Goal: Information Seeking & Learning: Learn about a topic

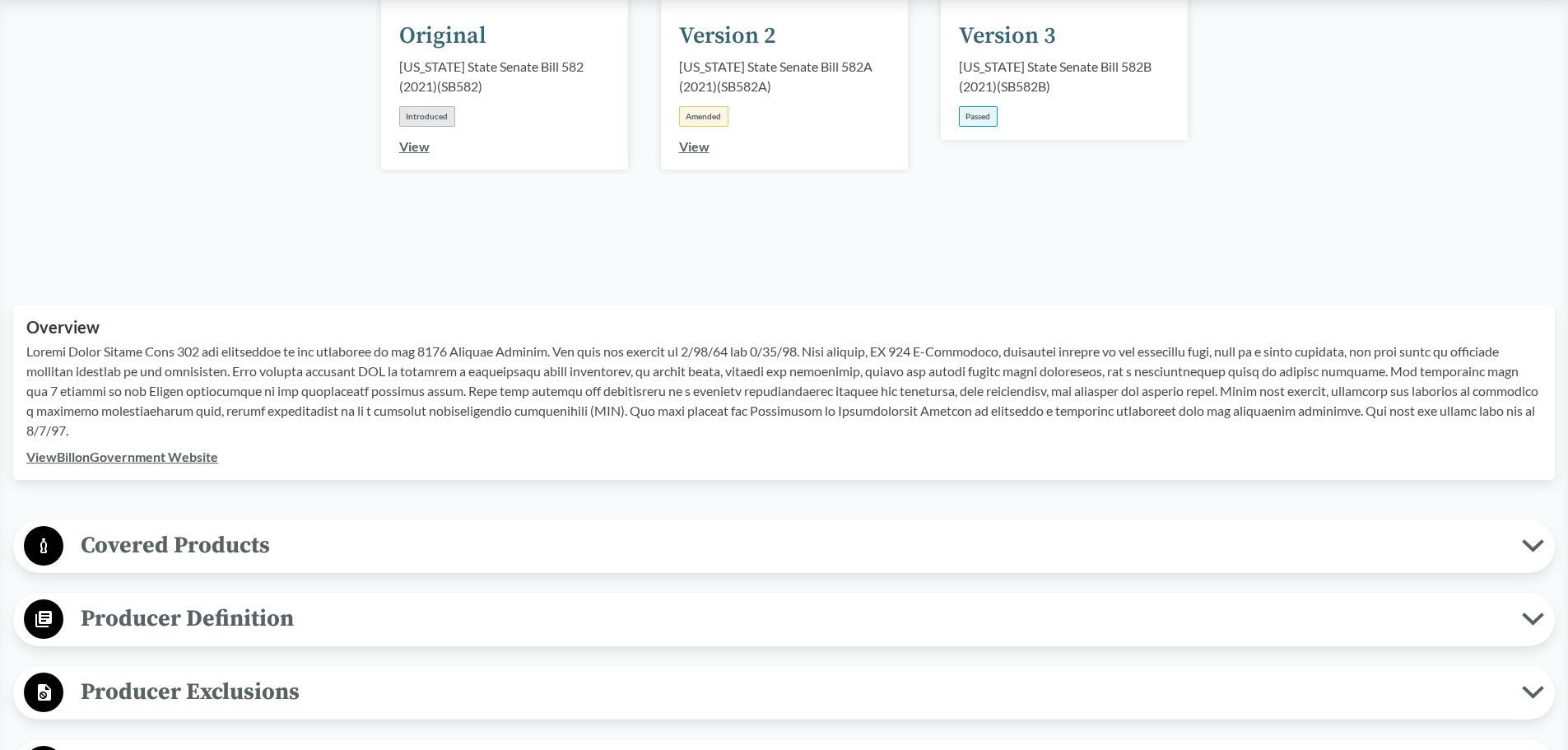
scroll to position [411, 0]
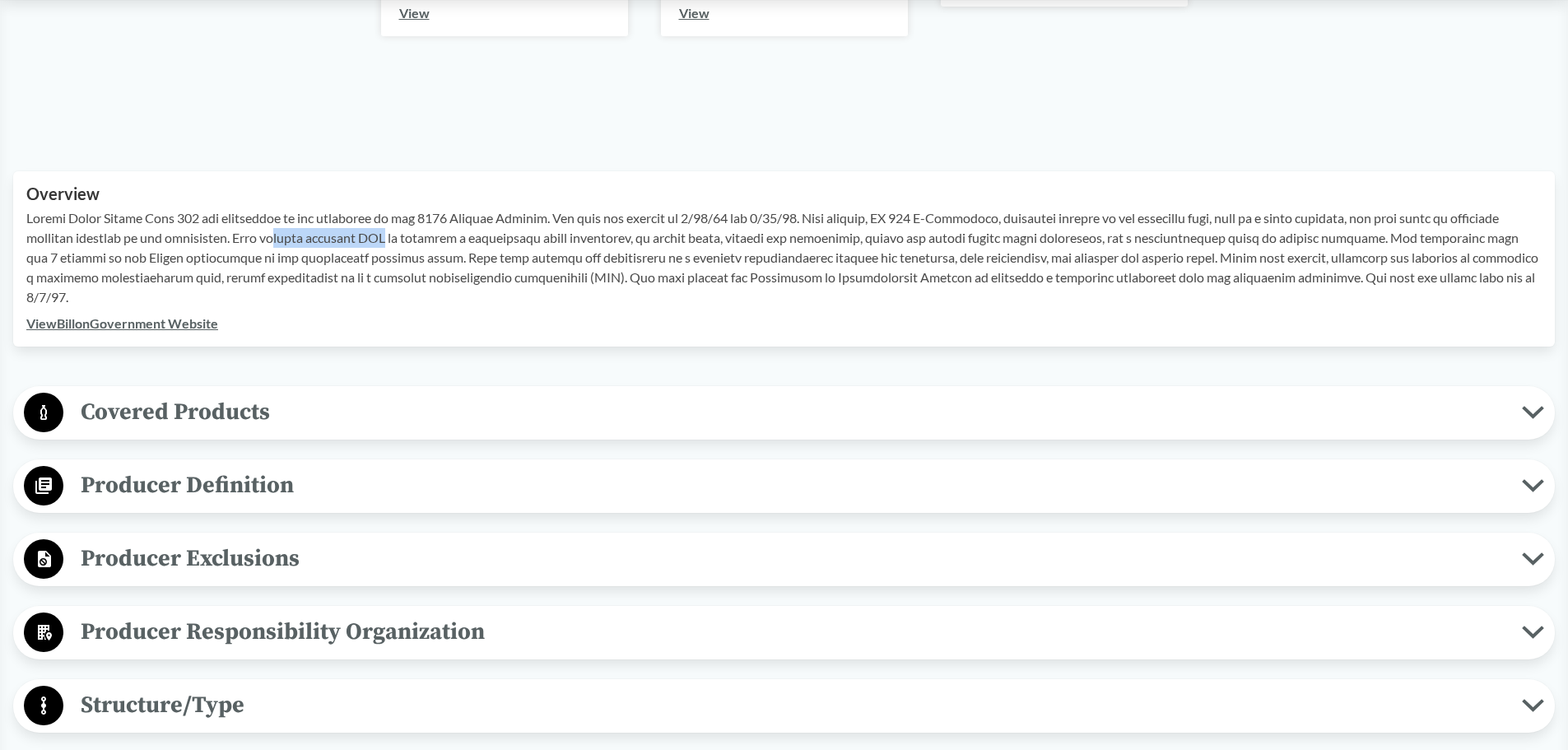
drag, startPoint x: 280, startPoint y: 236, endPoint x: 393, endPoint y: 235, distance: 113.0
click at [393, 235] on p at bounding box center [784, 258] width 1515 height 99
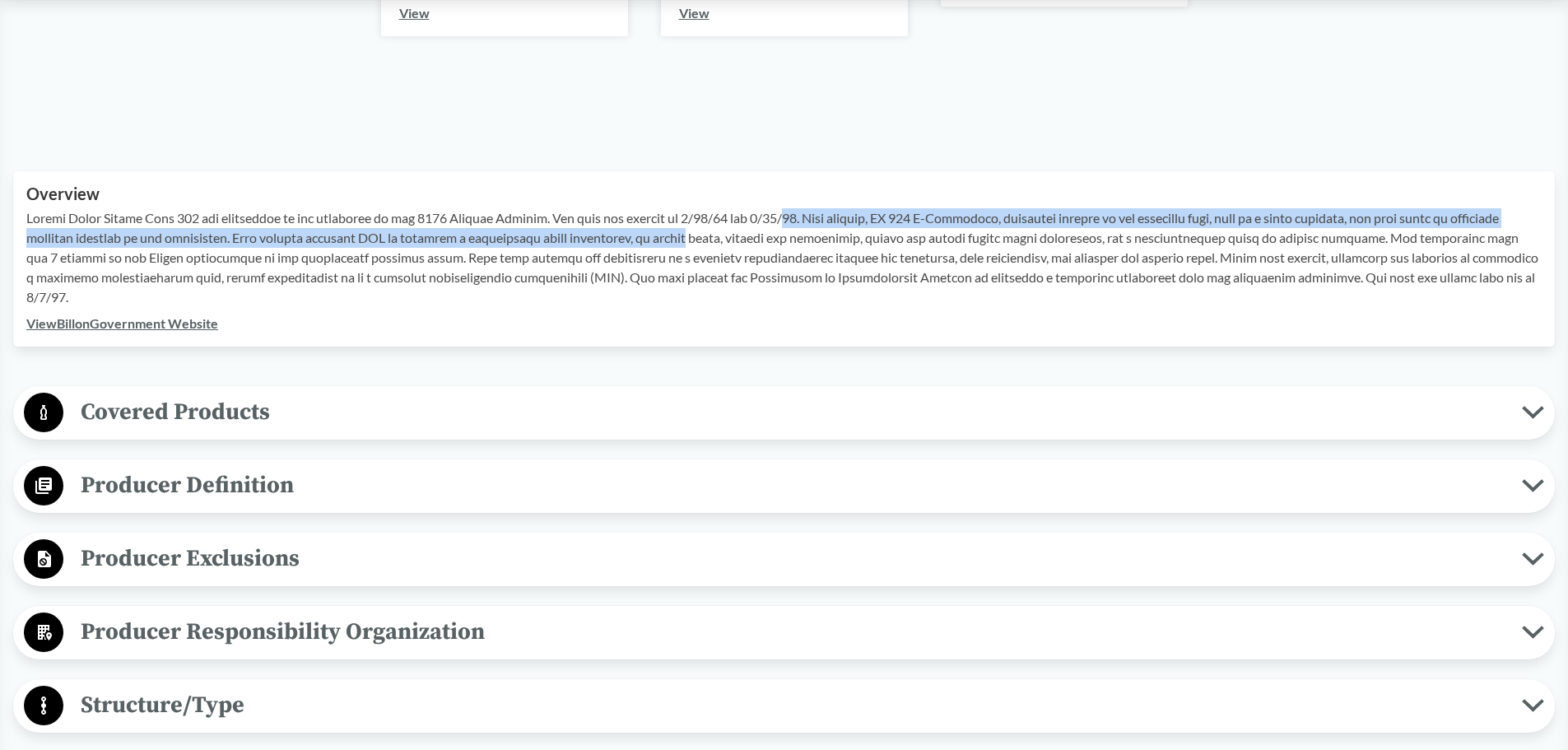
drag, startPoint x: 766, startPoint y: 221, endPoint x: 794, endPoint y: 215, distance: 28.6
click at [794, 215] on p at bounding box center [784, 258] width 1515 height 99
click at [900, 209] on p at bounding box center [784, 258] width 1515 height 99
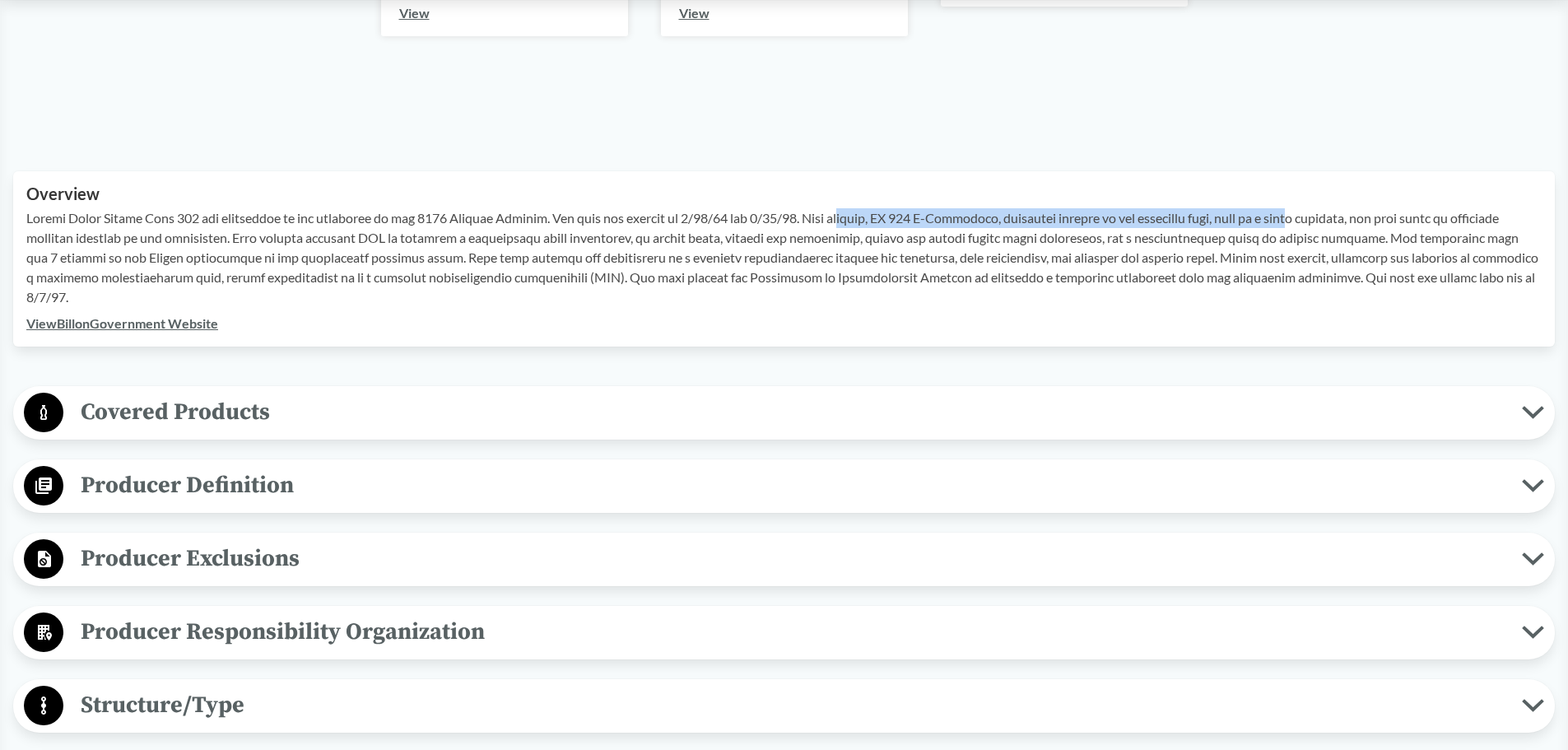
drag, startPoint x: 854, startPoint y: 223, endPoint x: 1308, endPoint y: 213, distance: 454.1
click at [1308, 213] on p at bounding box center [784, 258] width 1515 height 99
click at [1330, 232] on p at bounding box center [784, 258] width 1515 height 99
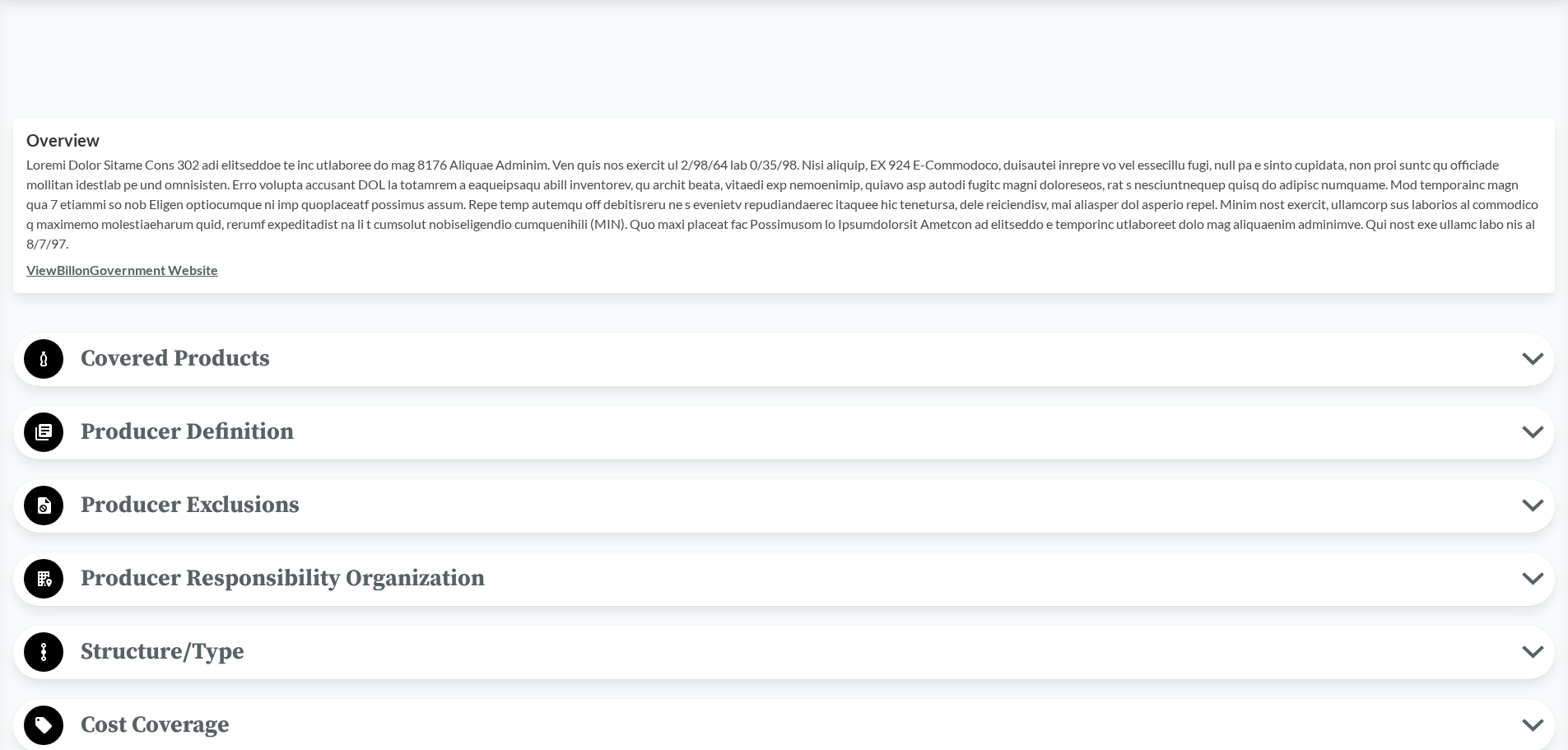
scroll to position [494, 0]
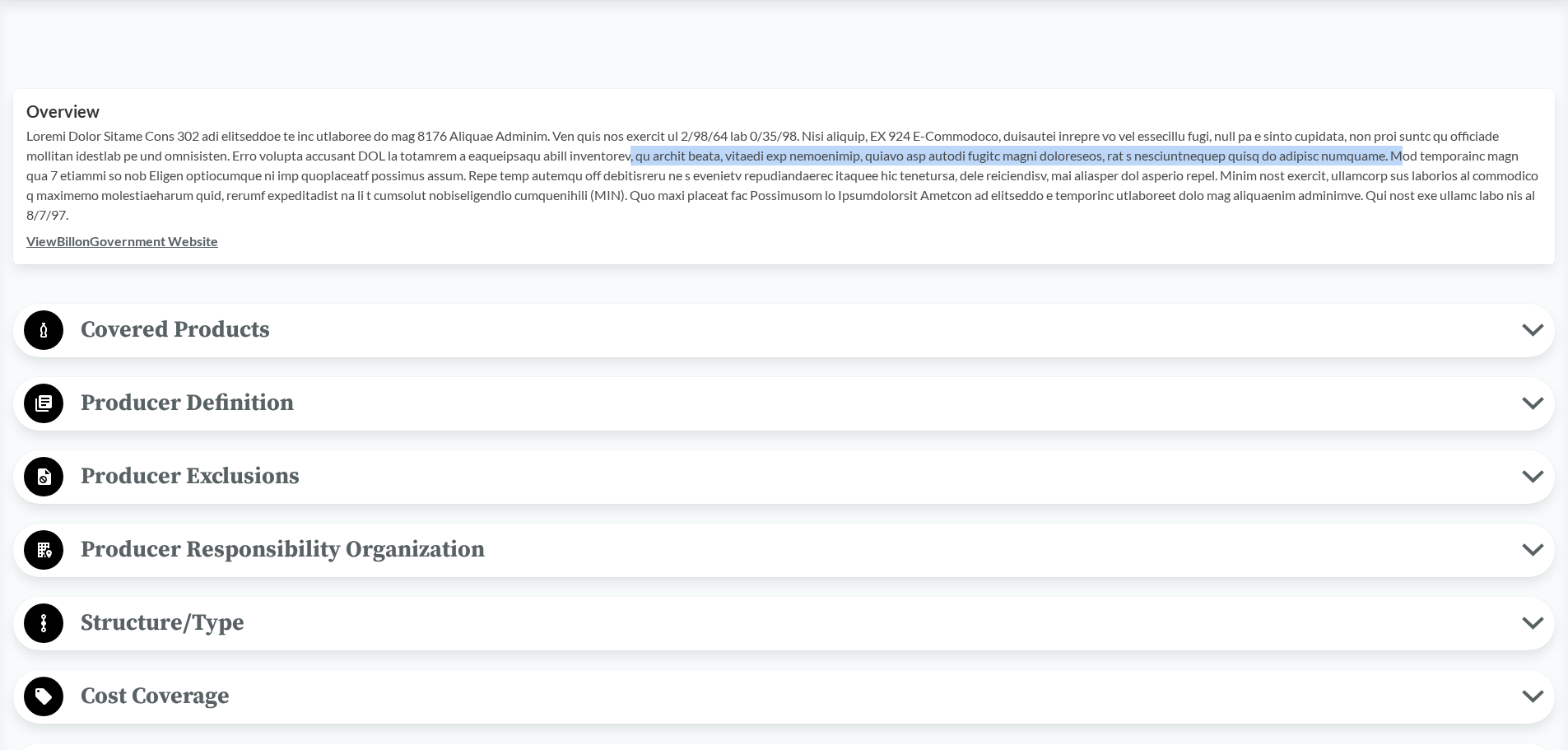
drag, startPoint x: 645, startPoint y: 158, endPoint x: 1400, endPoint y: 151, distance: 755.0
click at [1400, 151] on p at bounding box center [784, 175] width 1515 height 99
click at [1024, 161] on p at bounding box center [784, 175] width 1515 height 99
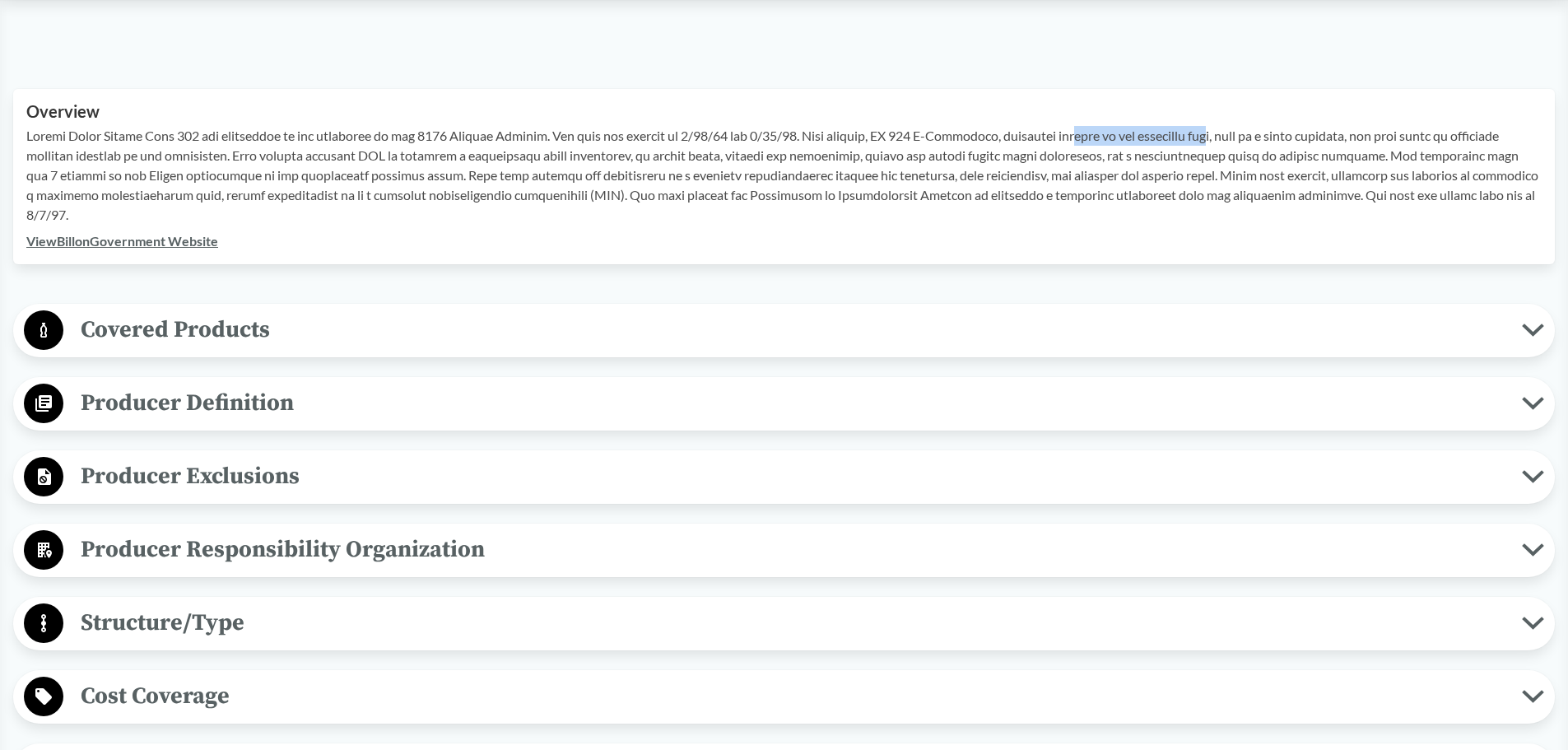
drag, startPoint x: 1085, startPoint y: 133, endPoint x: 1219, endPoint y: 132, distance: 134.0
click at [1219, 132] on p at bounding box center [784, 175] width 1515 height 99
drag, startPoint x: 1243, startPoint y: 132, endPoint x: 1350, endPoint y: 132, distance: 107.0
click at [1350, 132] on p at bounding box center [784, 175] width 1515 height 99
drag, startPoint x: 466, startPoint y: 155, endPoint x: 541, endPoint y: 163, distance: 75.4
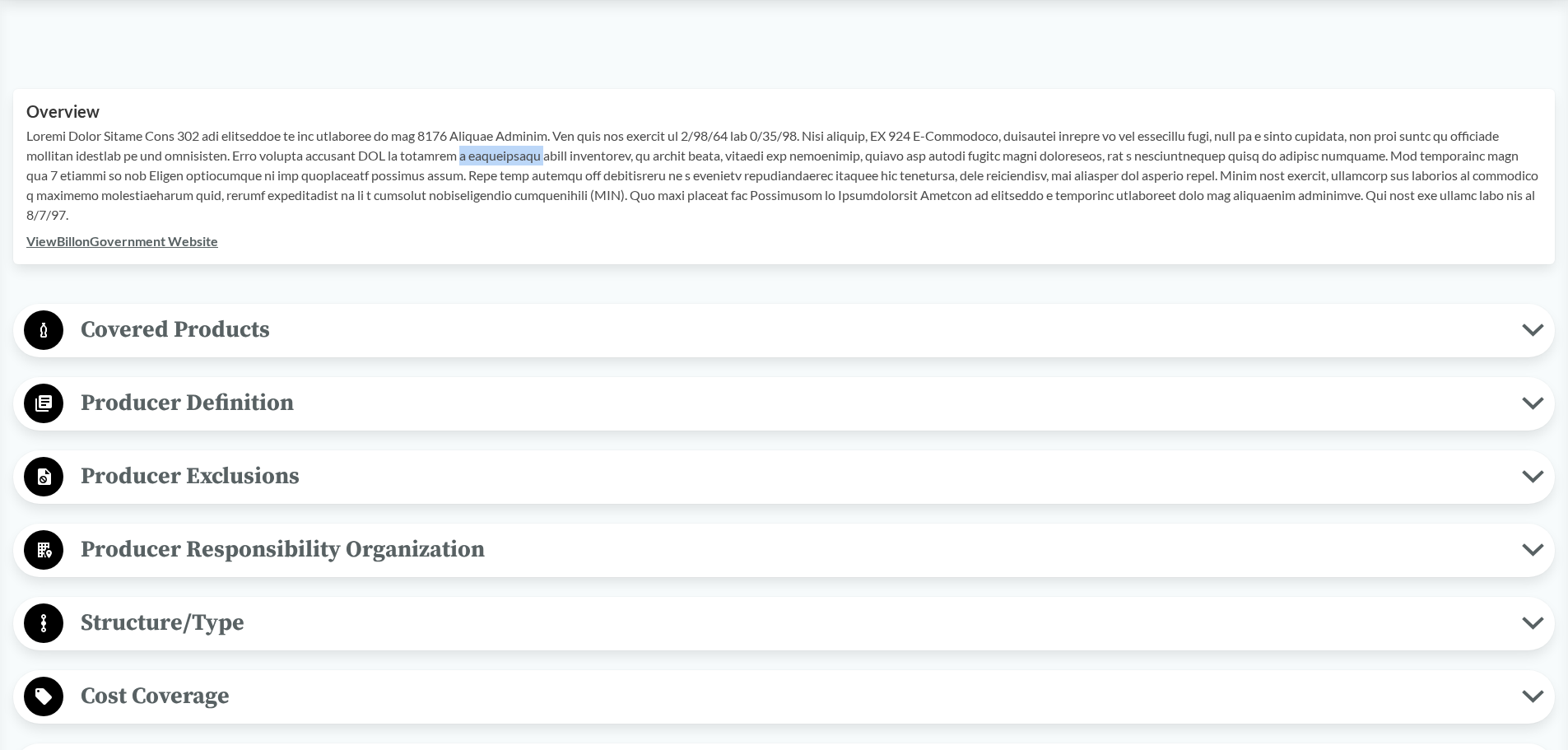
click at [541, 163] on p at bounding box center [784, 175] width 1515 height 99
click at [971, 231] on div "View Bill on Government Website" at bounding box center [784, 241] width 1515 height 20
drag, startPoint x: 88, startPoint y: 175, endPoint x: 439, endPoint y: 182, distance: 351.1
click at [439, 182] on p at bounding box center [784, 175] width 1515 height 99
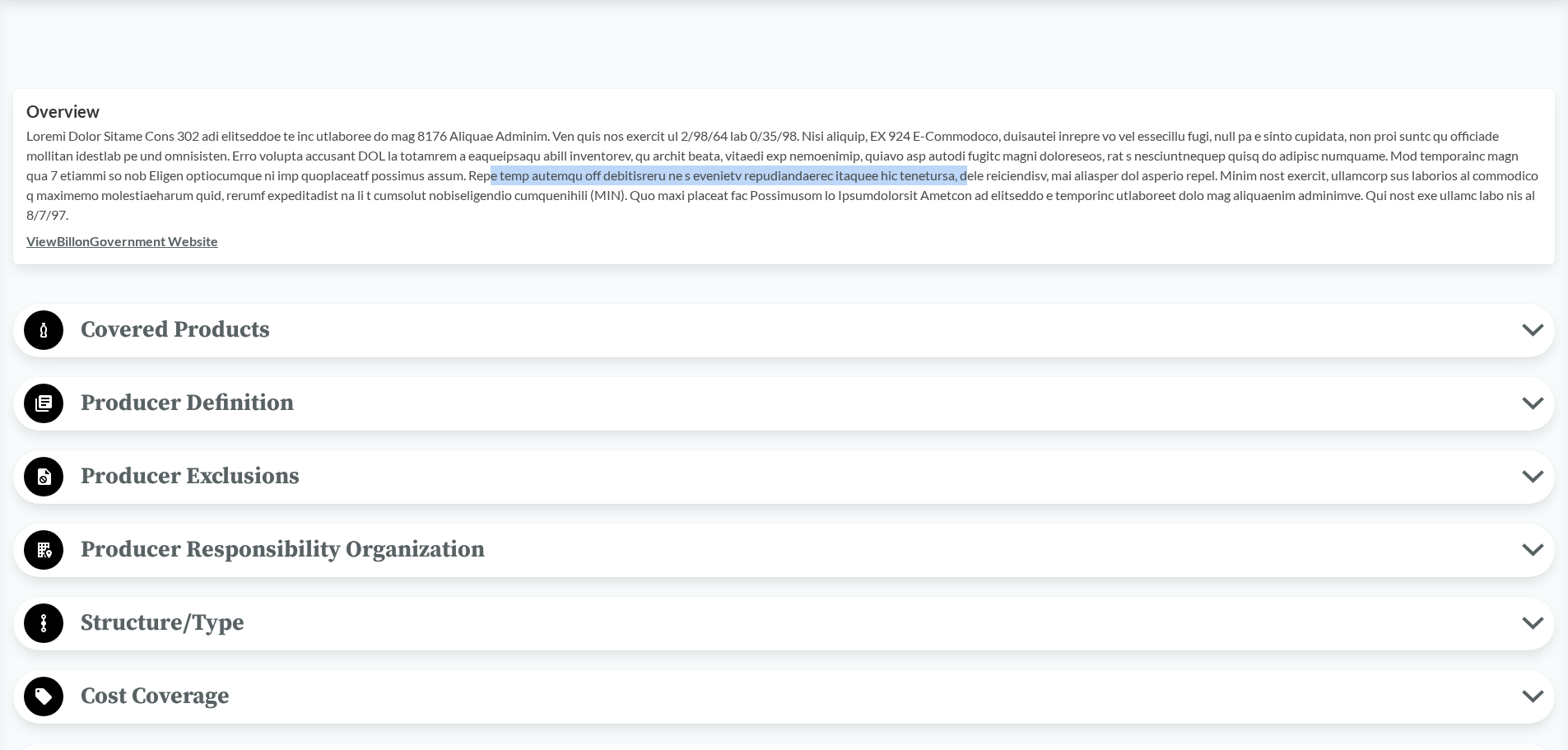
drag, startPoint x: 480, startPoint y: 173, endPoint x: 946, endPoint y: 168, distance: 466.0
click at [946, 168] on p at bounding box center [784, 175] width 1515 height 99
click at [1129, 173] on p at bounding box center [784, 175] width 1515 height 99
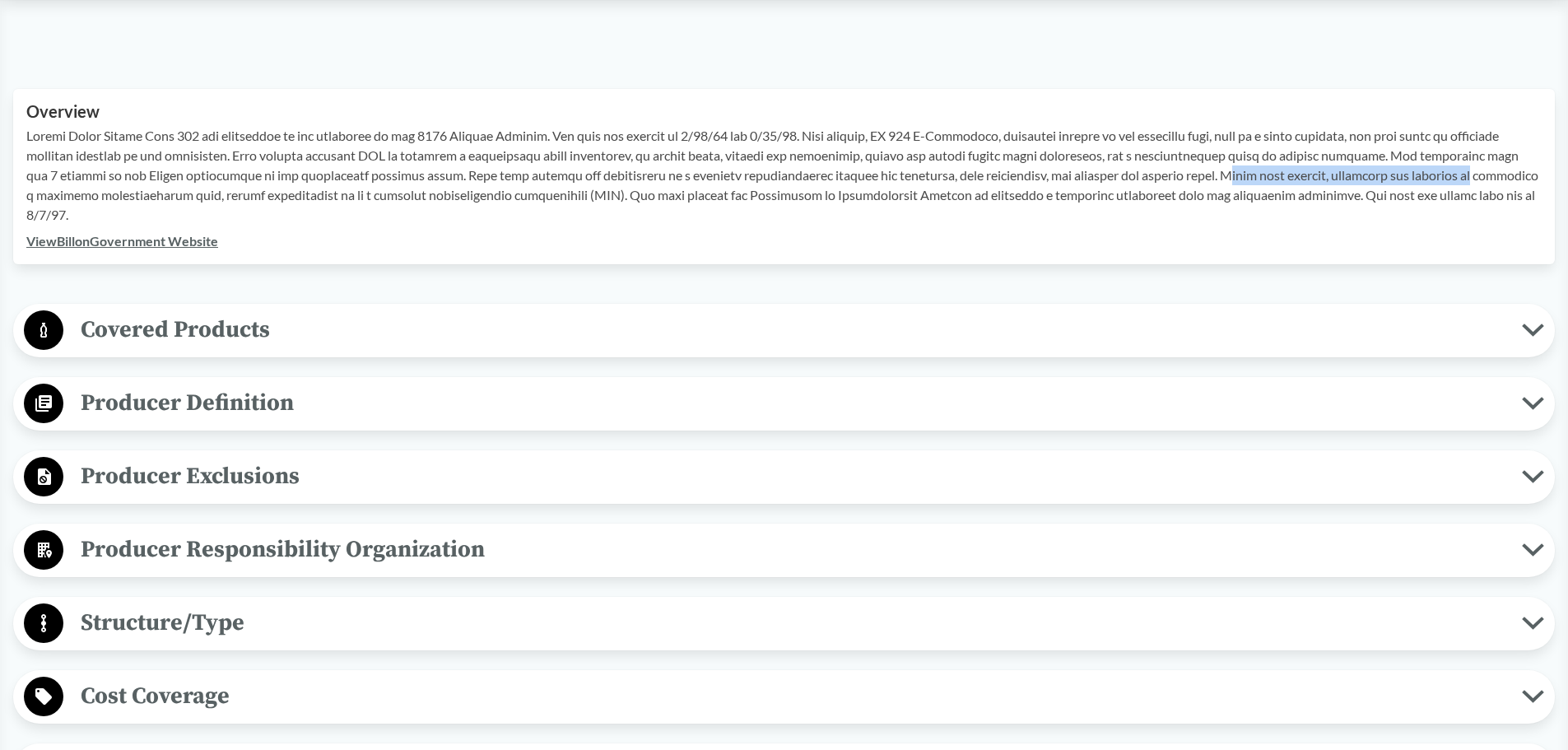
drag, startPoint x: 1234, startPoint y: 173, endPoint x: 1515, endPoint y: 175, distance: 281.0
click at [1515, 175] on p at bounding box center [784, 175] width 1515 height 99
drag, startPoint x: 153, startPoint y: 188, endPoint x: 341, endPoint y: 190, distance: 188.0
click at [341, 190] on p at bounding box center [784, 175] width 1515 height 99
click at [1519, 334] on span "Covered Products" at bounding box center [793, 329] width 1459 height 37
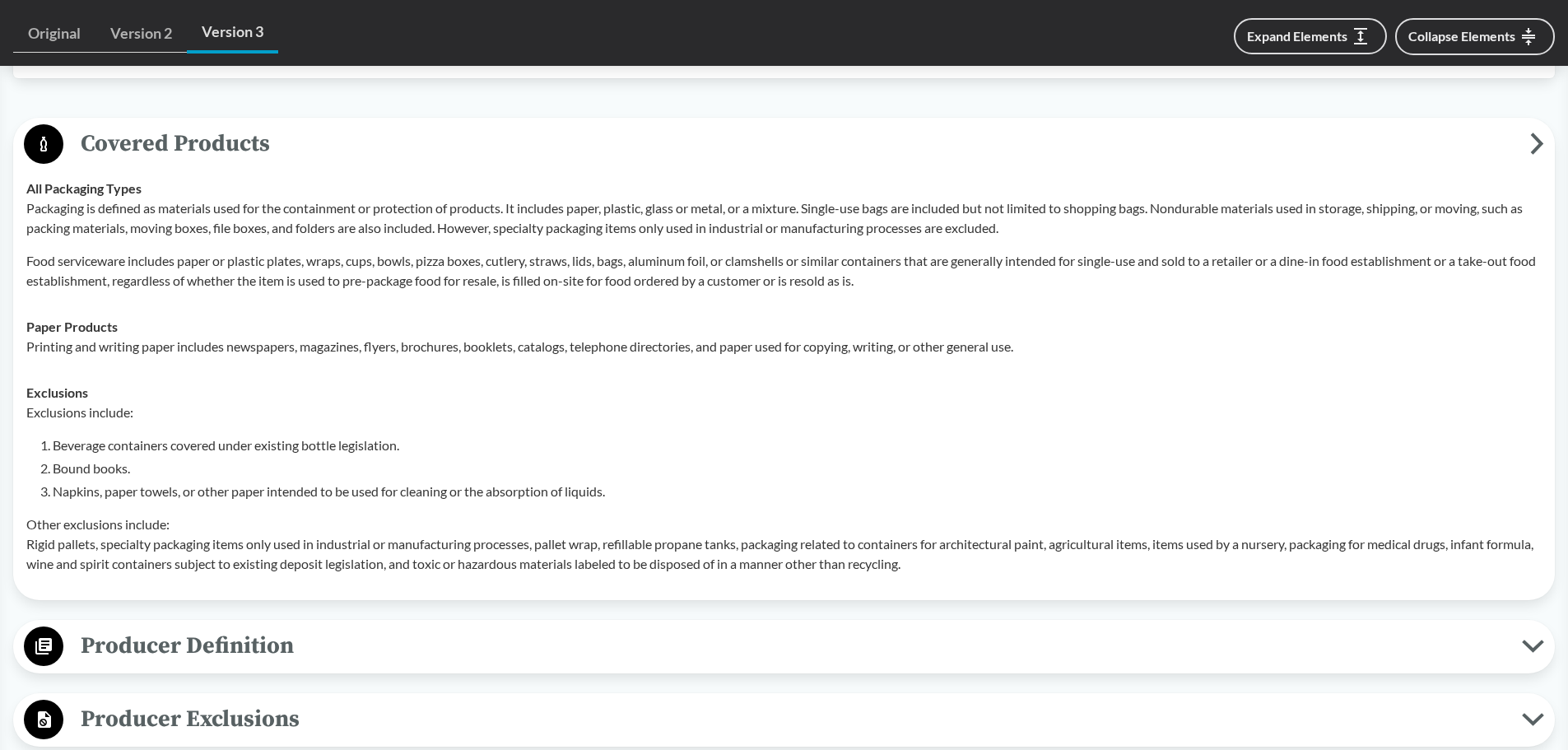
scroll to position [741, 0]
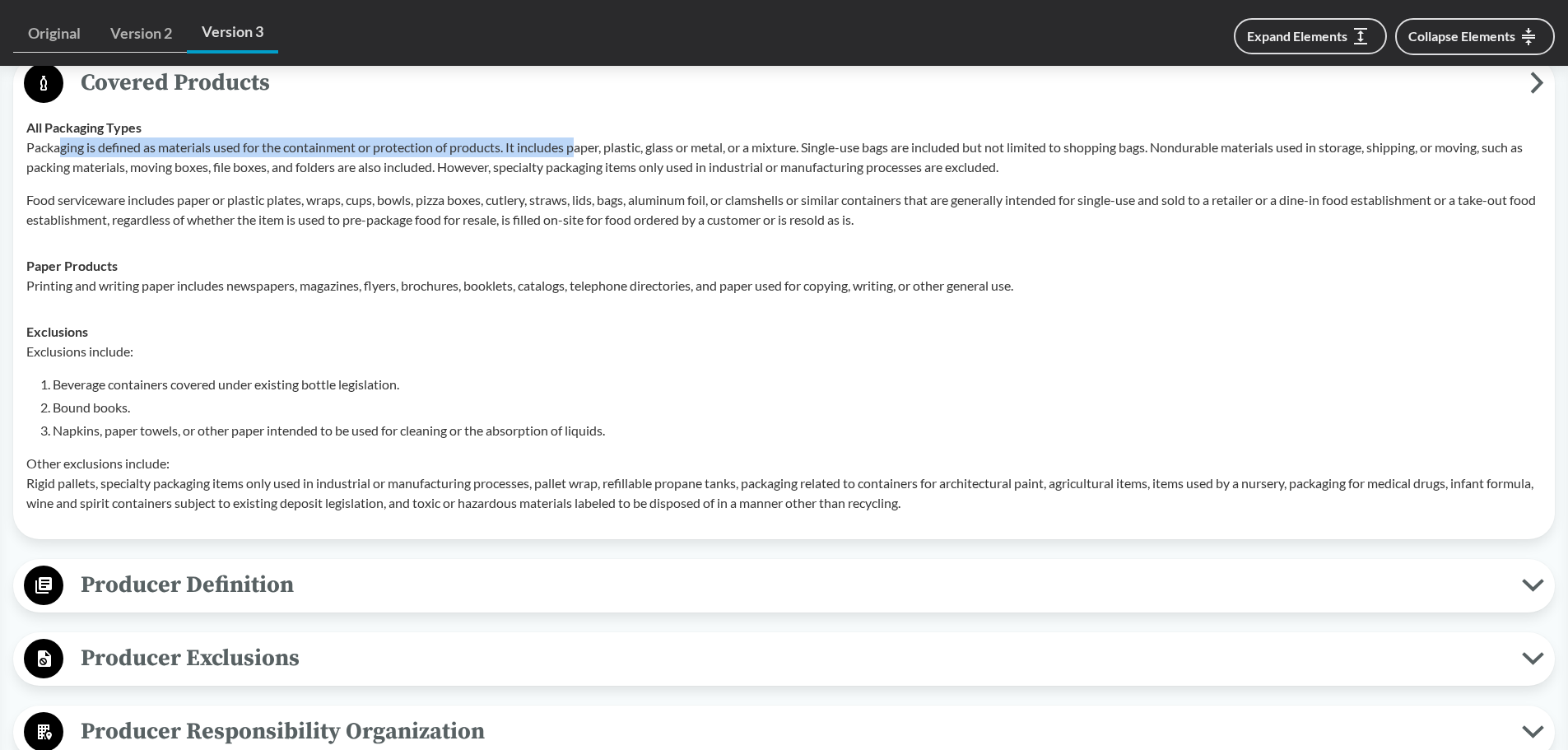
drag, startPoint x: 60, startPoint y: 152, endPoint x: 583, endPoint y: 145, distance: 523.0
click at [583, 145] on p "Packaging is defined as materials used for the containment or protection of pro…" at bounding box center [784, 157] width 1515 height 39
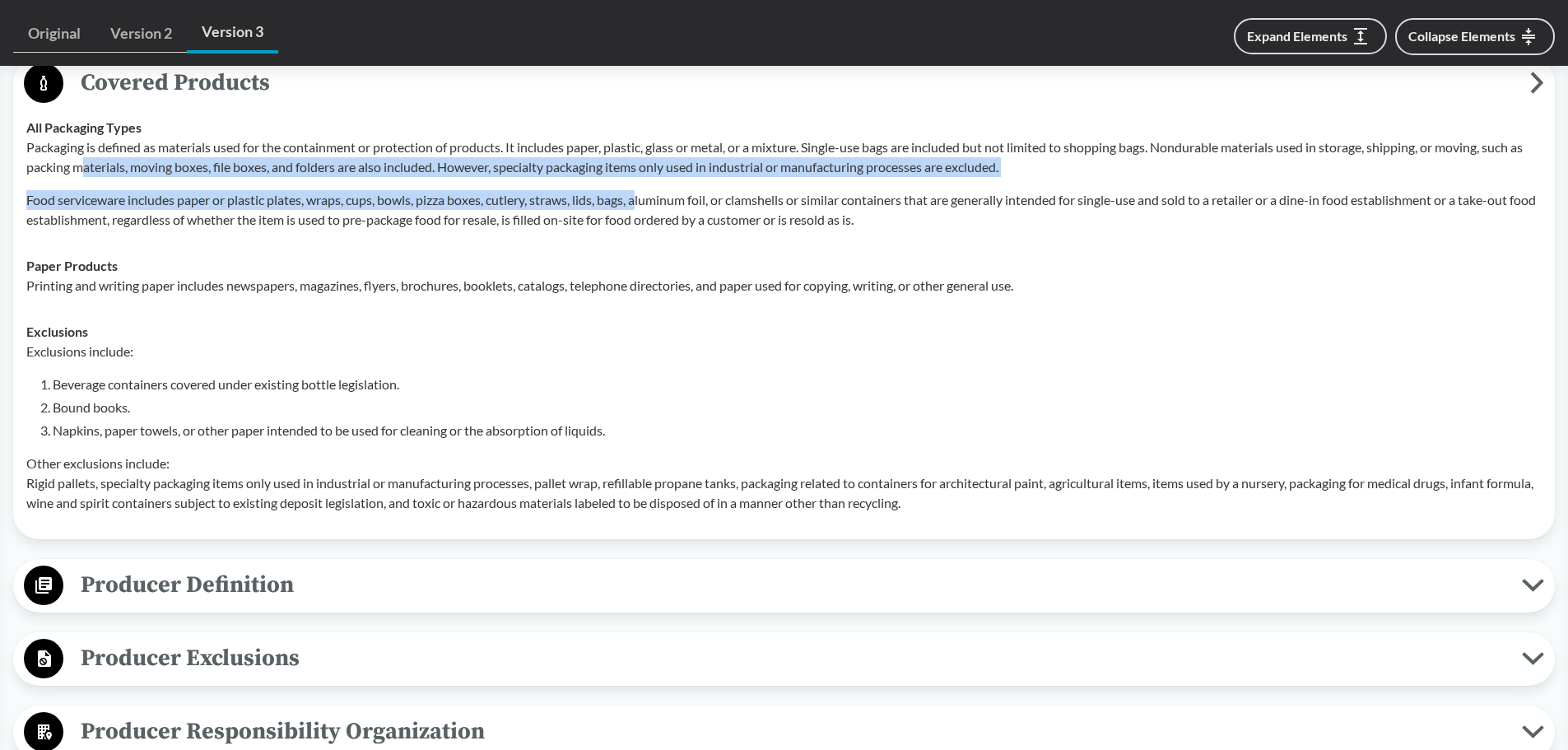
drag, startPoint x: 102, startPoint y: 163, endPoint x: 644, endPoint y: 184, distance: 542.4
click at [644, 184] on div "Packaging is defined as materials used for the containment or protection of pro…" at bounding box center [784, 184] width 1515 height 92
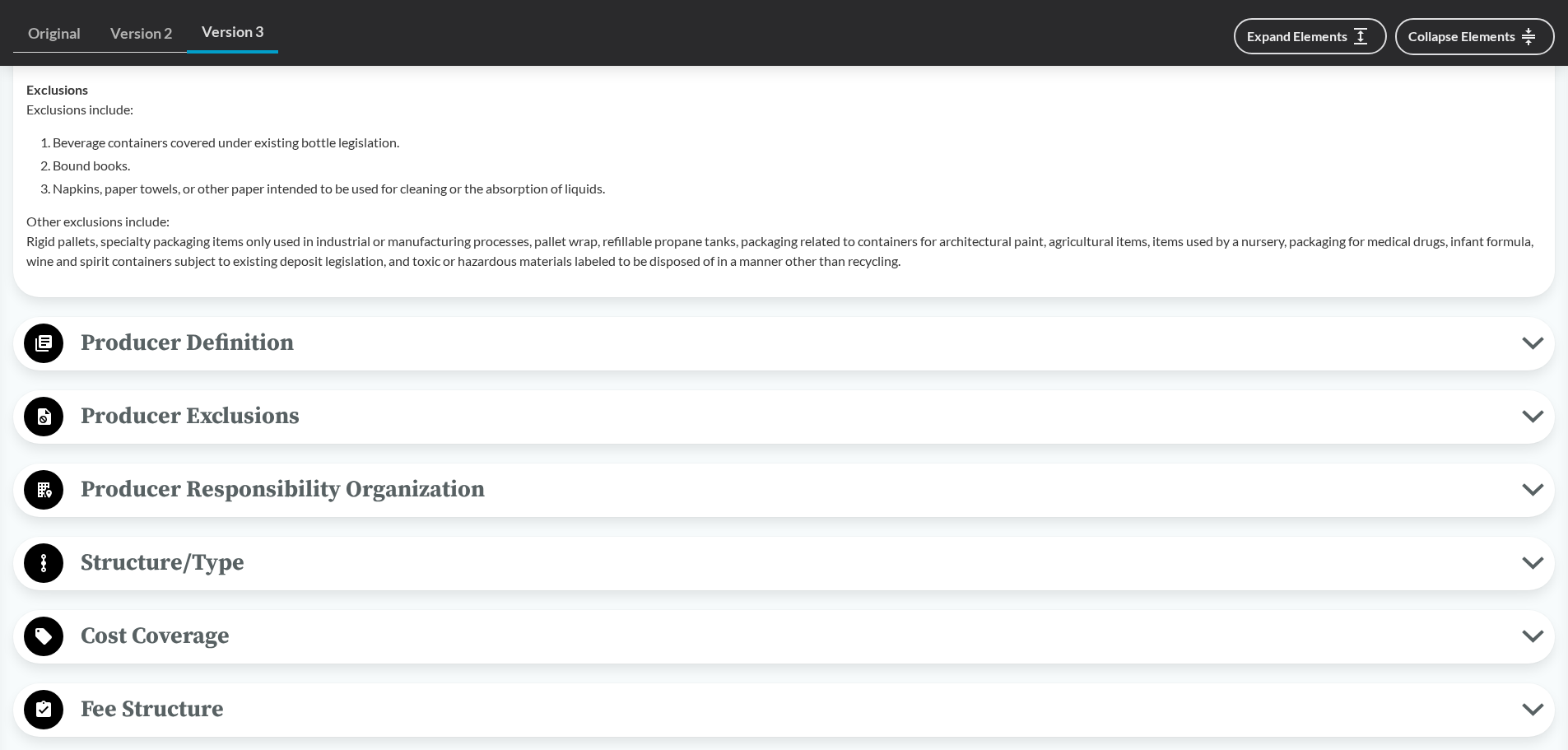
scroll to position [988, 0]
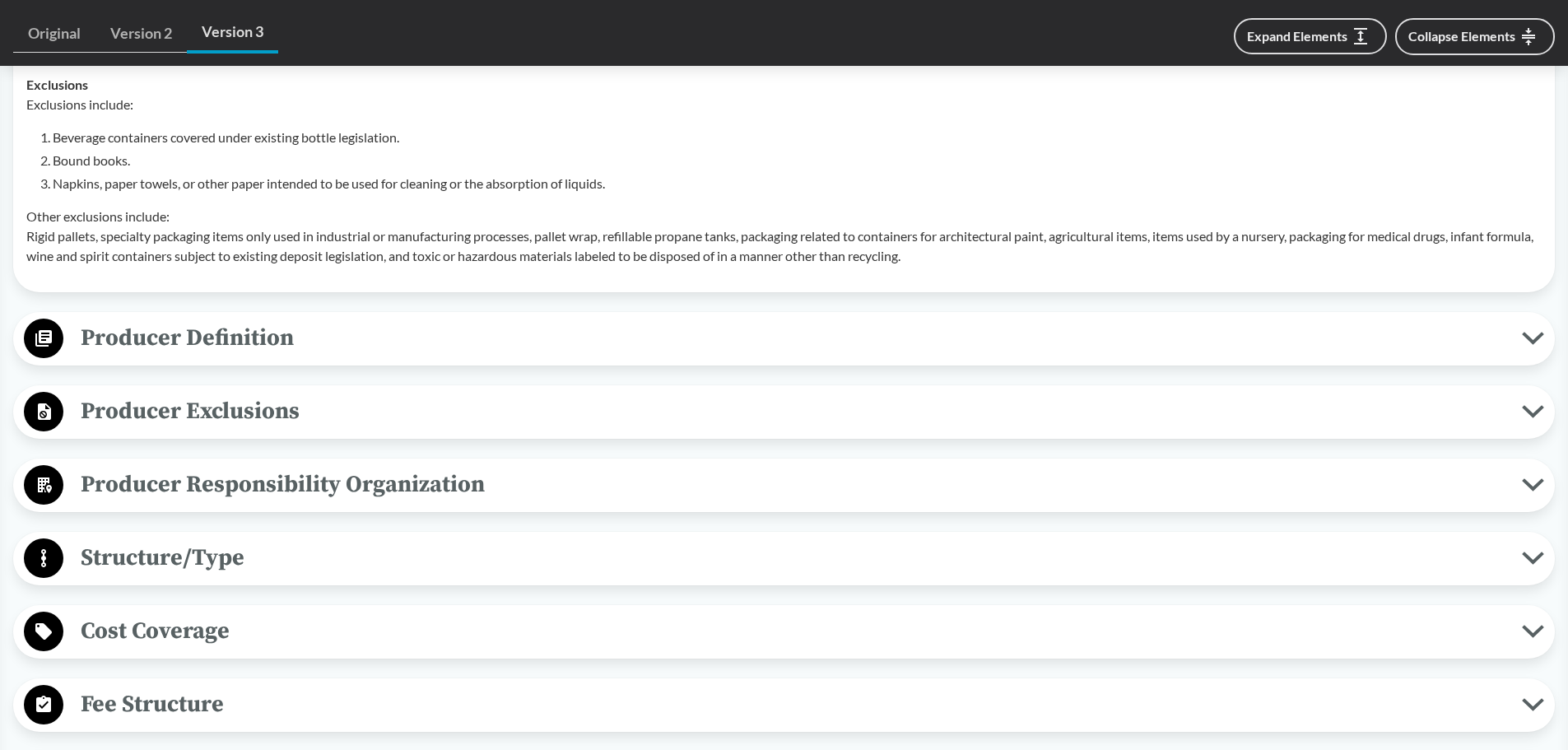
click at [382, 349] on span "Producer Definition" at bounding box center [793, 338] width 1459 height 37
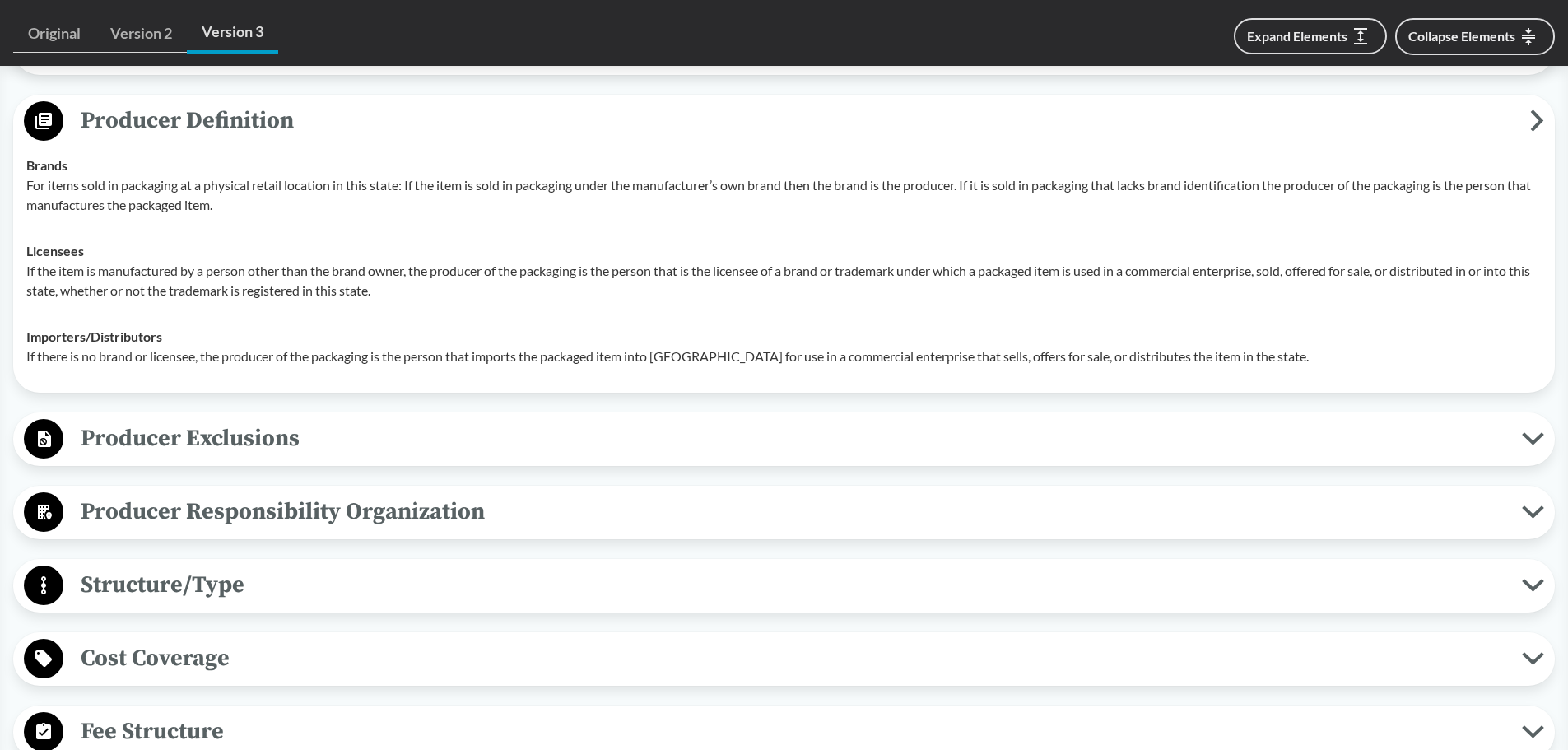
scroll to position [1234, 0]
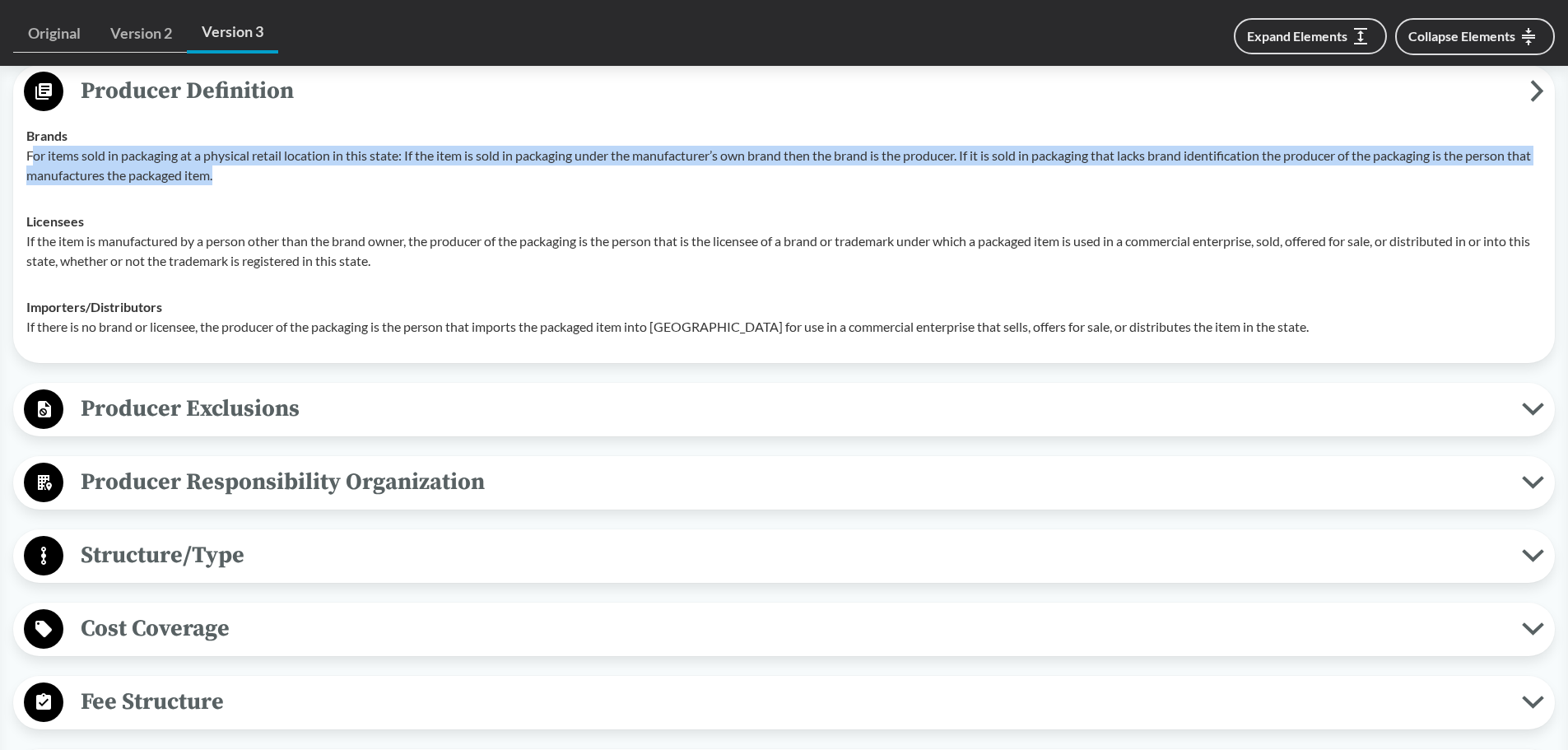
drag, startPoint x: 172, startPoint y: 176, endPoint x: 30, endPoint y: 156, distance: 143.4
click at [30, 156] on p "For items sold in packaging at a physical retail location in this state: If the…" at bounding box center [784, 165] width 1515 height 39
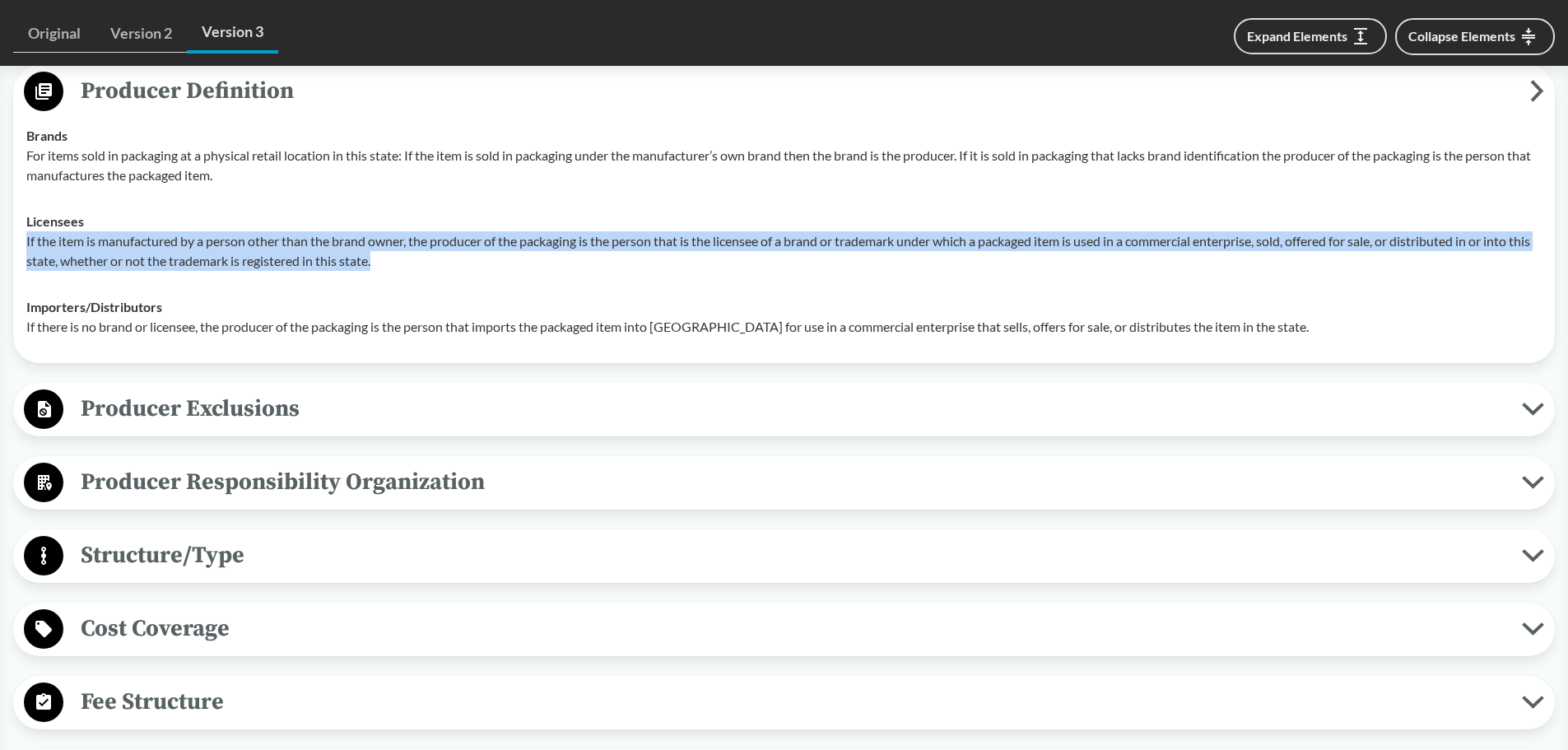
drag, startPoint x: 26, startPoint y: 235, endPoint x: 530, endPoint y: 256, distance: 504.4
click at [530, 256] on p "If the item is manufactured by a person other than the brand owner, the produce…" at bounding box center [784, 251] width 1515 height 39
click at [559, 245] on p "If the item is manufactured by a person other than the brand owner, the produce…" at bounding box center [784, 251] width 1515 height 39
drag, startPoint x: 491, startPoint y: 244, endPoint x: 779, endPoint y: 256, distance: 288.2
click at [779, 256] on p "If the item is manufactured by a person other than the brand owner, the produce…" at bounding box center [784, 251] width 1515 height 39
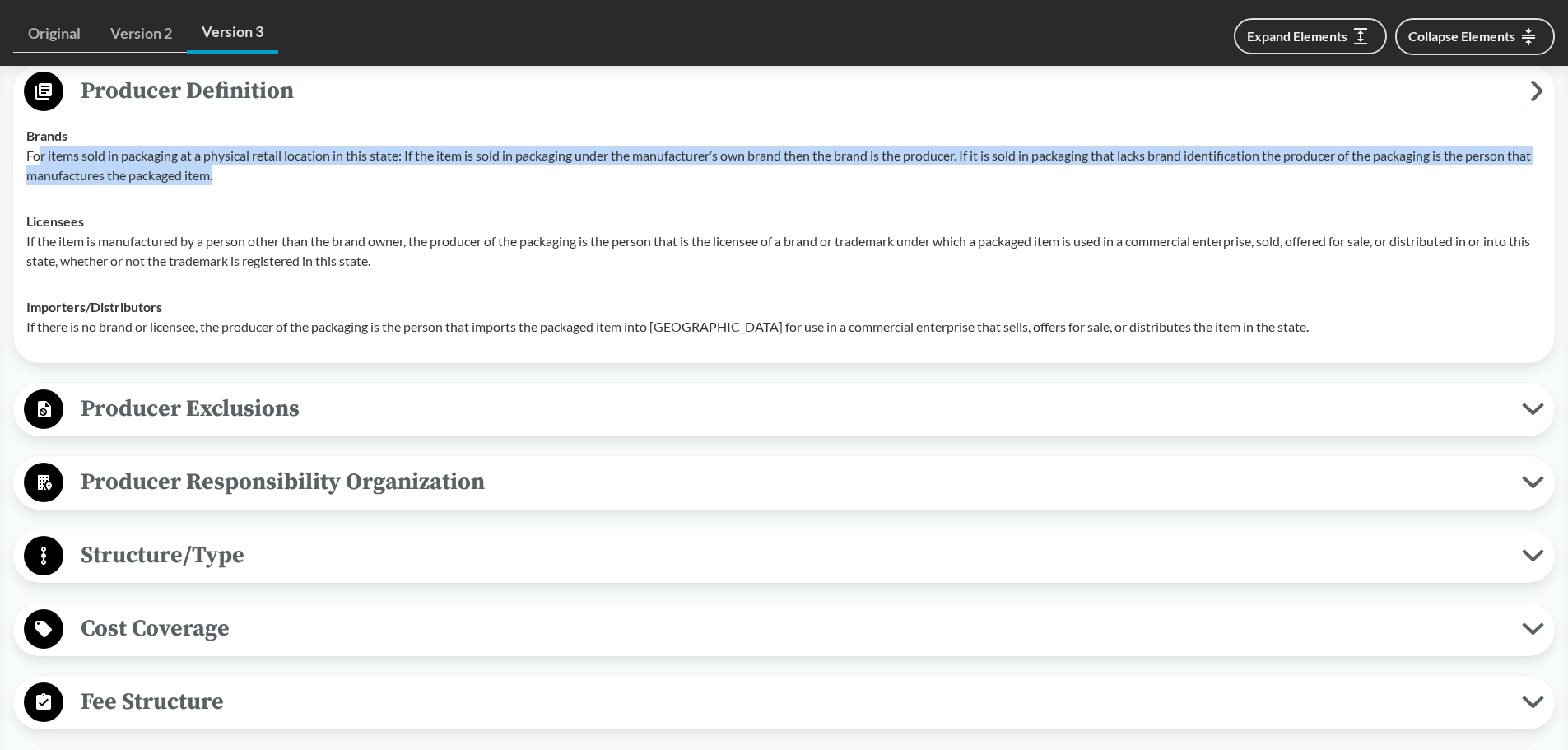
drag, startPoint x: 40, startPoint y: 158, endPoint x: 581, endPoint y: 170, distance: 541.1
click at [581, 170] on p "For items sold in packaging at a physical retail location in this state: If the…" at bounding box center [784, 165] width 1515 height 39
click at [574, 169] on p "For items sold in packaging at a physical retail location in this state: If the…" at bounding box center [784, 165] width 1515 height 39
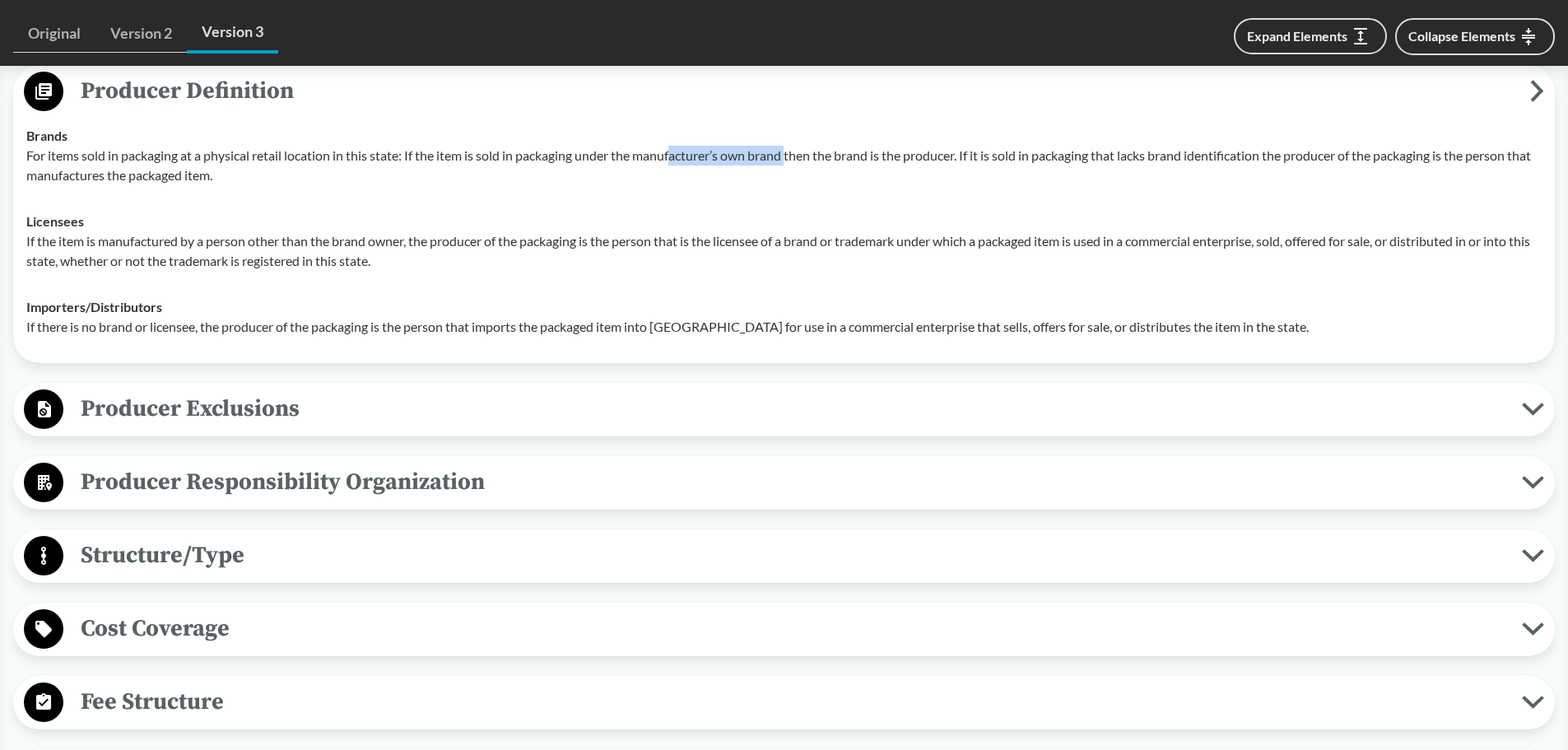
drag, startPoint x: 675, startPoint y: 153, endPoint x: 796, endPoint y: 147, distance: 121.1
click at [795, 147] on p "For items sold in packaging at a physical retail location in this state: If the…" at bounding box center [784, 165] width 1515 height 39
click at [797, 147] on p "For items sold in packaging at a physical retail location in this state: If the…" at bounding box center [784, 165] width 1515 height 39
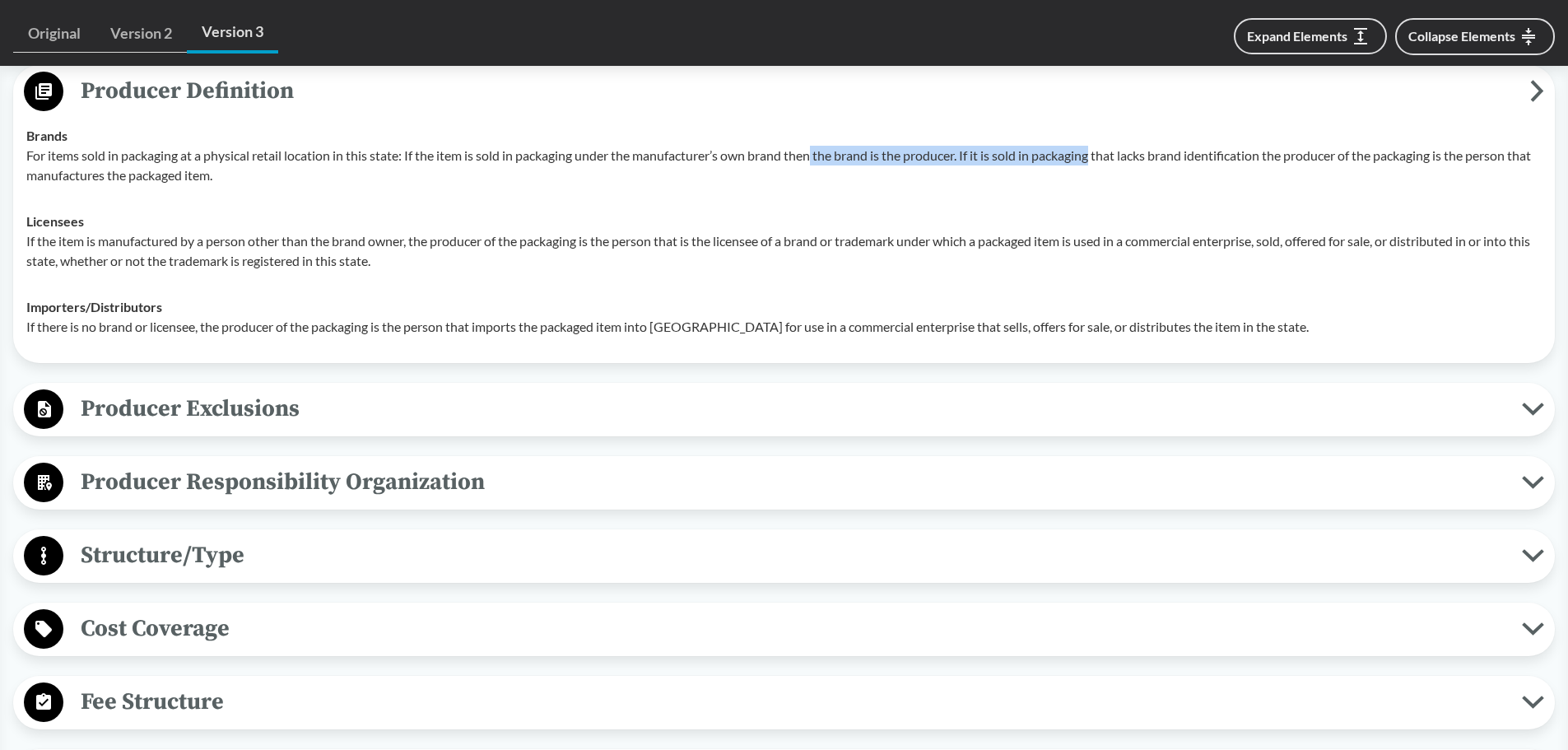
drag, startPoint x: 820, startPoint y: 154, endPoint x: 1101, endPoint y: 145, distance: 281.1
click at [1101, 146] on p "For items sold in packaging at a physical retail location in this state: If the…" at bounding box center [784, 165] width 1515 height 39
click at [966, 153] on p "For items sold in packaging at a physical retail location in this state: If the…" at bounding box center [784, 165] width 1515 height 39
drag, startPoint x: 973, startPoint y: 147, endPoint x: 1181, endPoint y: 155, distance: 208.2
click at [1181, 155] on p "For items sold in packaging at a physical retail location in this state: If the…" at bounding box center [784, 165] width 1515 height 39
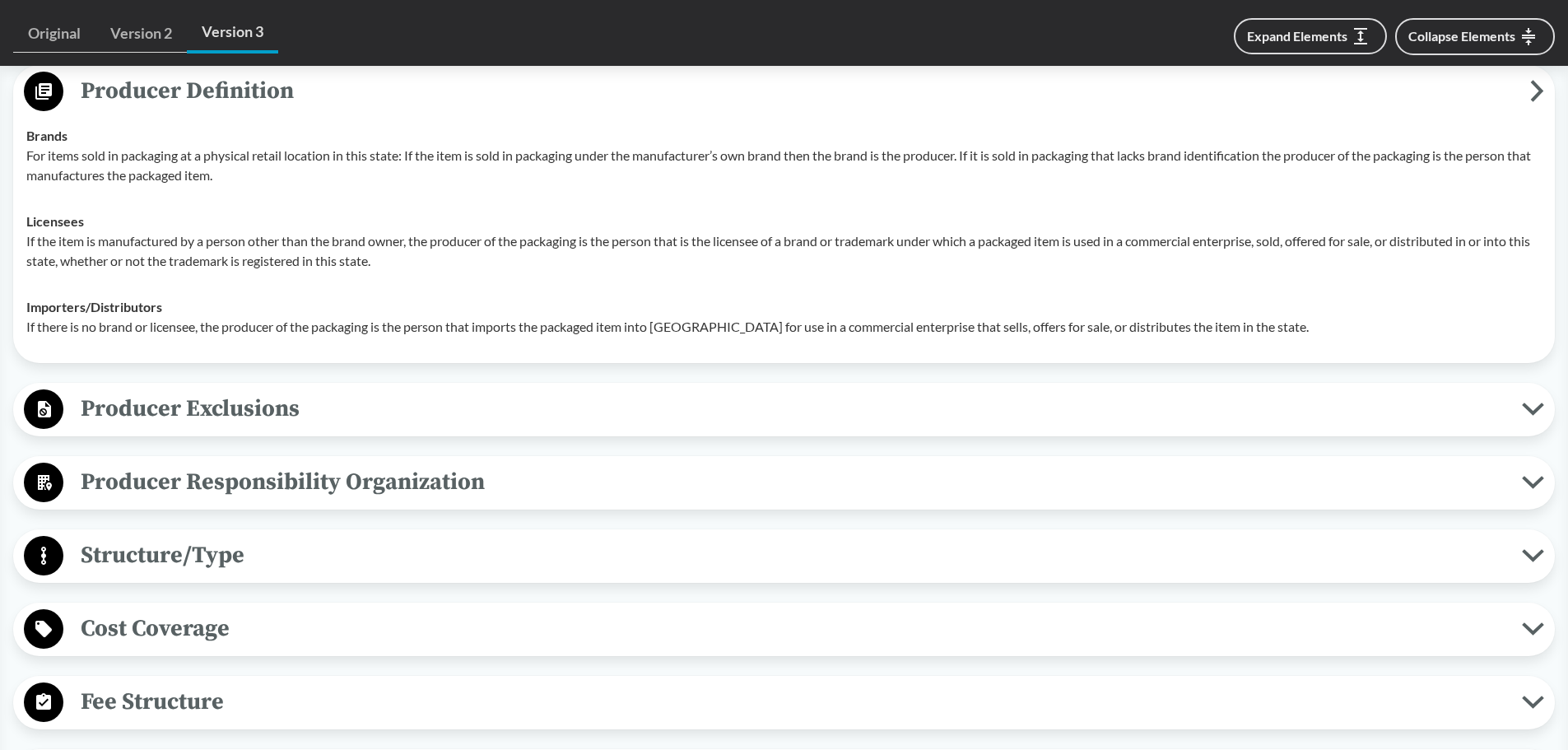
click at [1079, 185] on td "Brands For items sold in packaging at a physical retail location in this state:…" at bounding box center [784, 156] width 1530 height 85
drag, startPoint x: 970, startPoint y: 157, endPoint x: 1000, endPoint y: 148, distance: 31.3
click at [1000, 148] on p "For items sold in packaging at a physical retail location in this state: If the…" at bounding box center [784, 165] width 1515 height 39
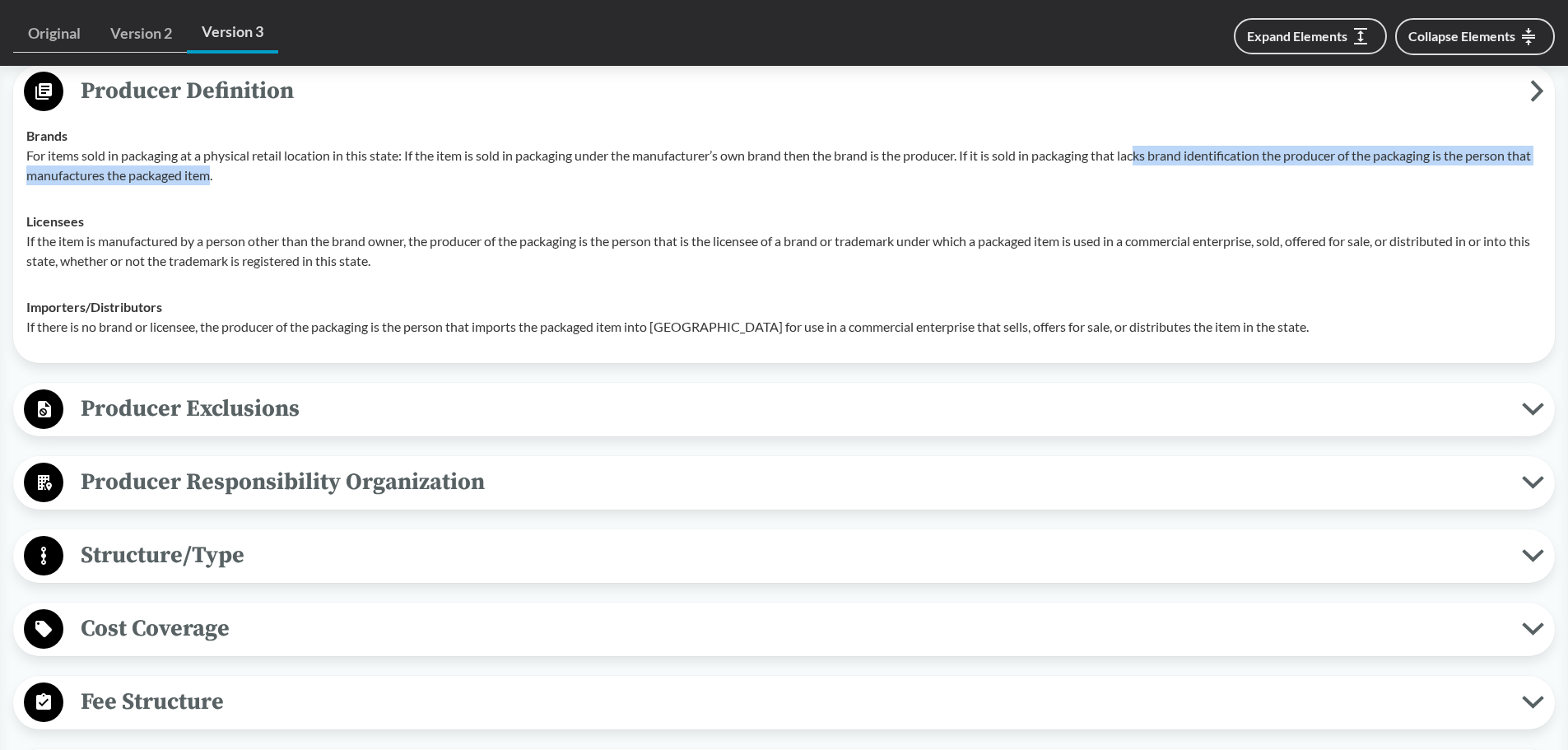
drag, startPoint x: 1145, startPoint y: 160, endPoint x: 236, endPoint y: 178, distance: 909.2
click at [236, 178] on p "For items sold in packaging at a physical retail location in this state: If the…" at bounding box center [784, 165] width 1515 height 39
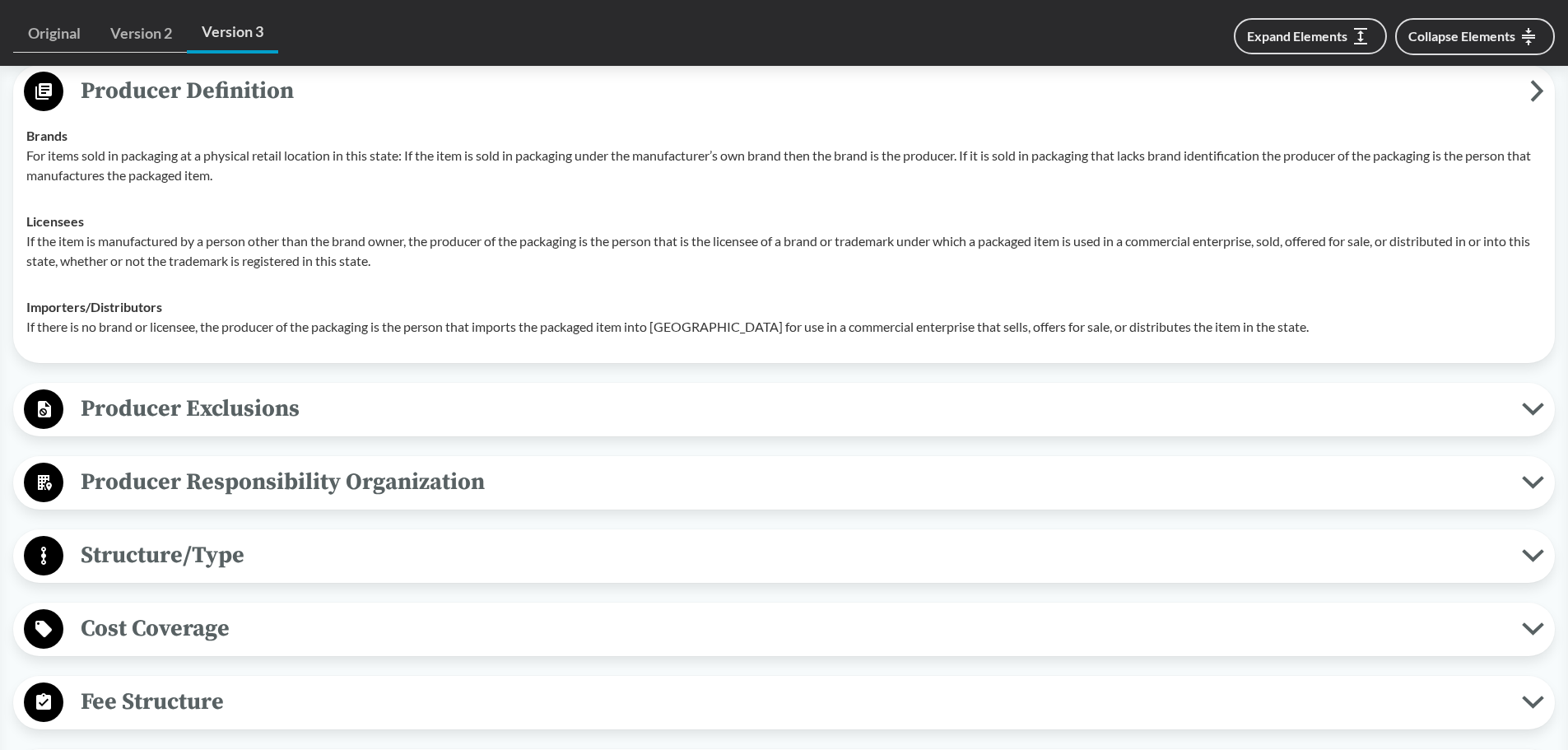
click at [51, 164] on p "For items sold in packaging at a physical retail location in this state: If the…" at bounding box center [784, 165] width 1515 height 39
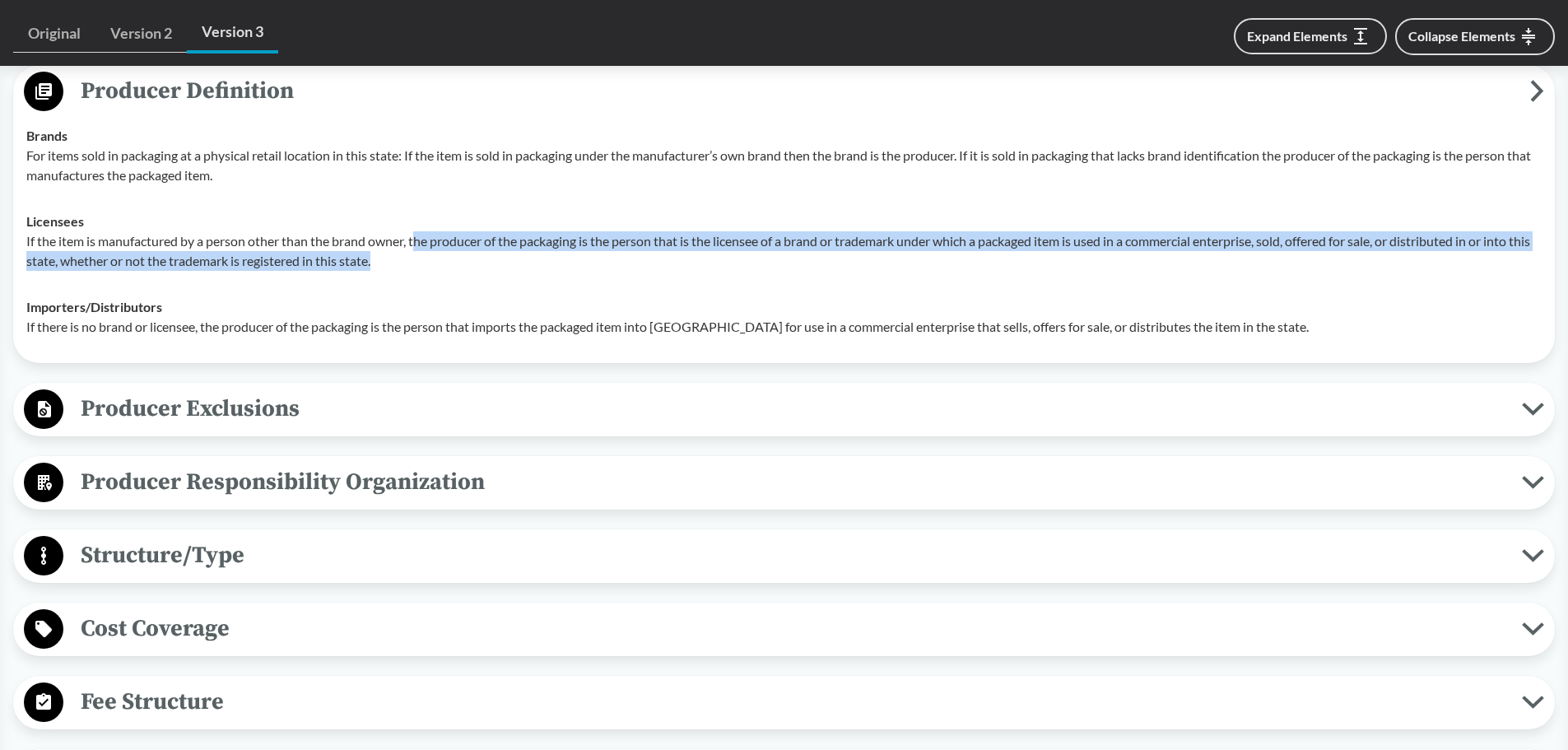
drag, startPoint x: 420, startPoint y: 245, endPoint x: 1227, endPoint y: 254, distance: 807.1
click at [1227, 254] on p "If the item is manufactured by a person other than the brand owner, the produce…" at bounding box center [784, 251] width 1515 height 39
click at [1496, 91] on span "Producer Definition" at bounding box center [797, 91] width 1467 height 37
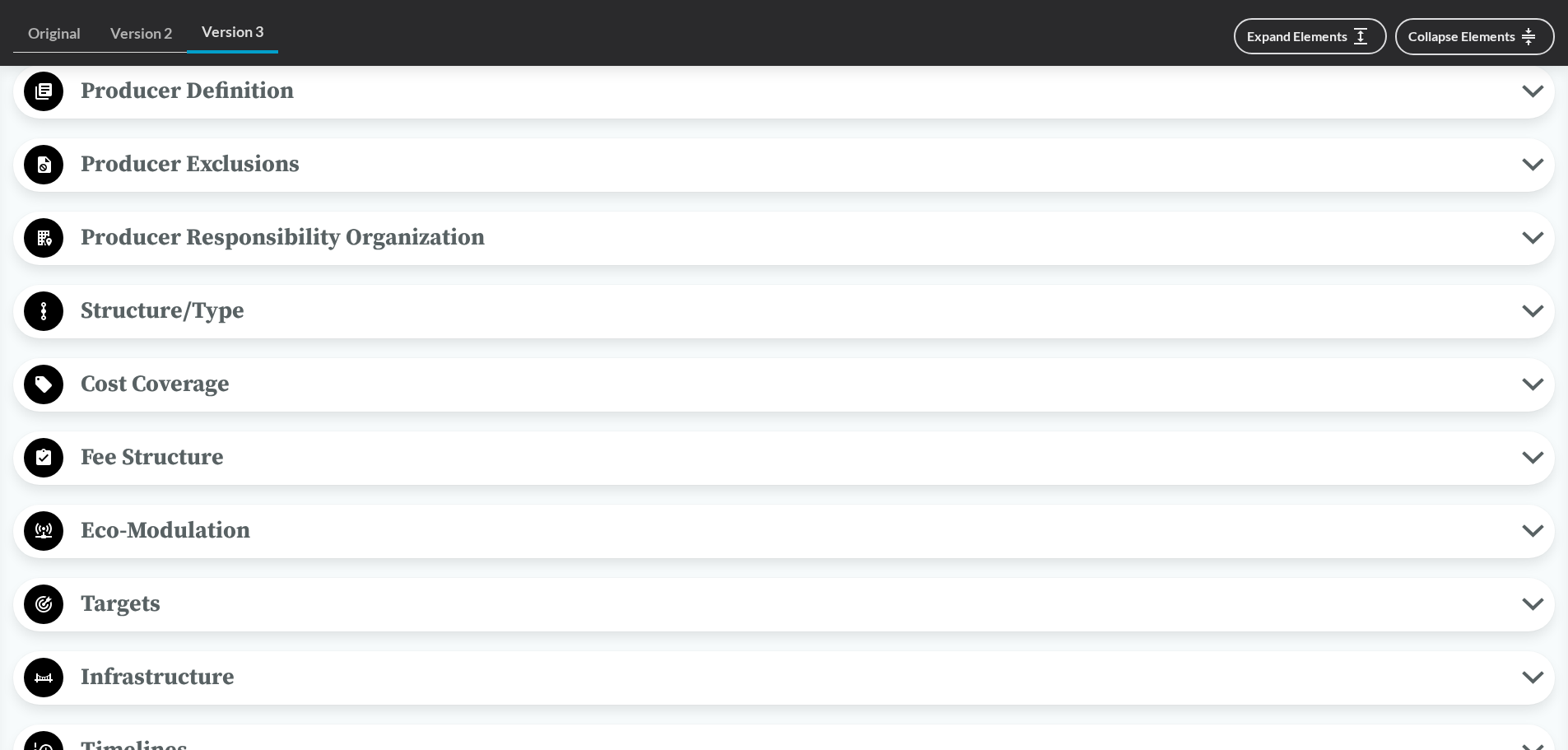
click at [318, 168] on span "Producer Exclusions" at bounding box center [793, 164] width 1459 height 37
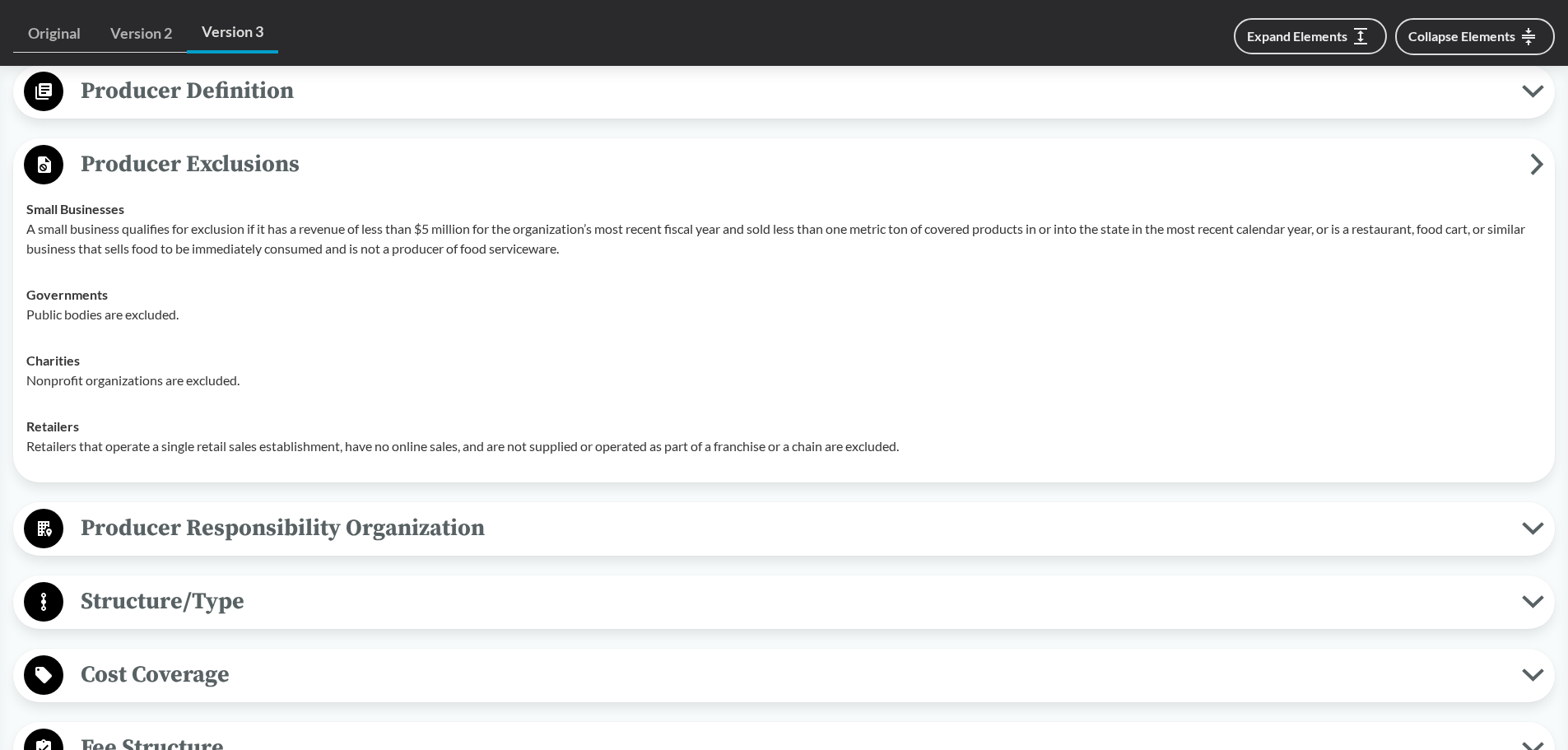
click at [340, 173] on span "Producer Exclusions" at bounding box center [797, 164] width 1467 height 37
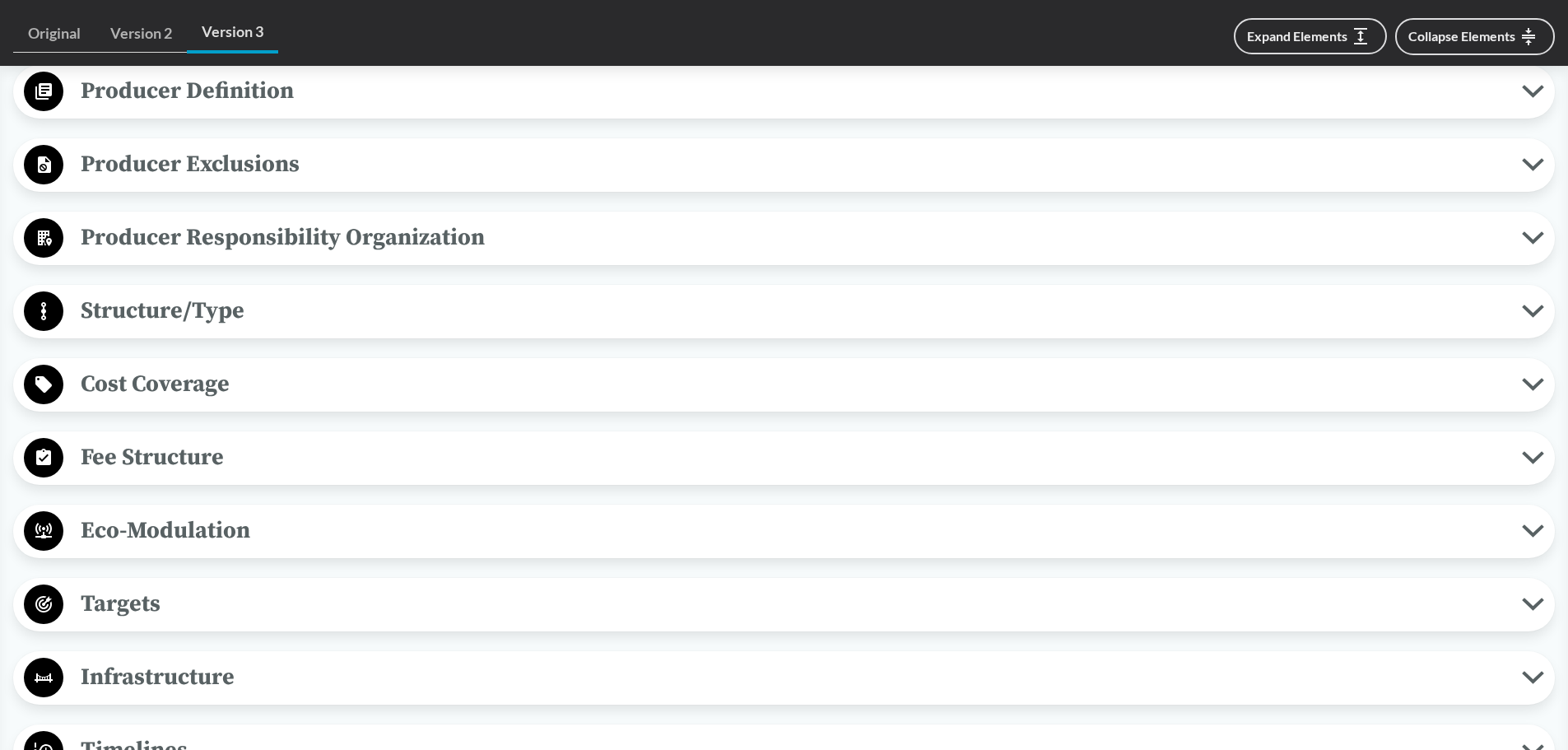
click at [284, 234] on span "Producer Responsibility Organization" at bounding box center [793, 237] width 1459 height 37
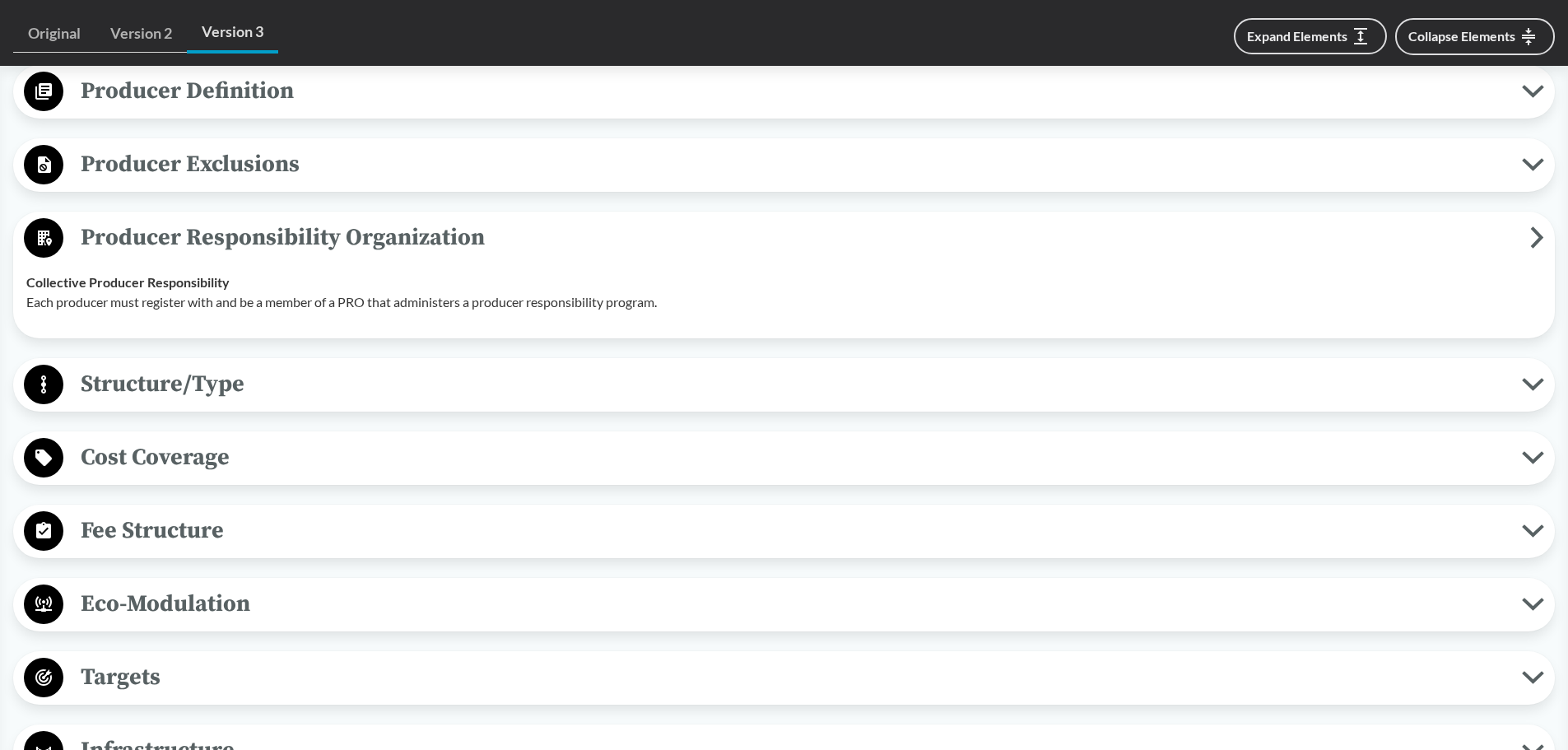
click at [217, 384] on span "Structure/Type" at bounding box center [793, 384] width 1459 height 37
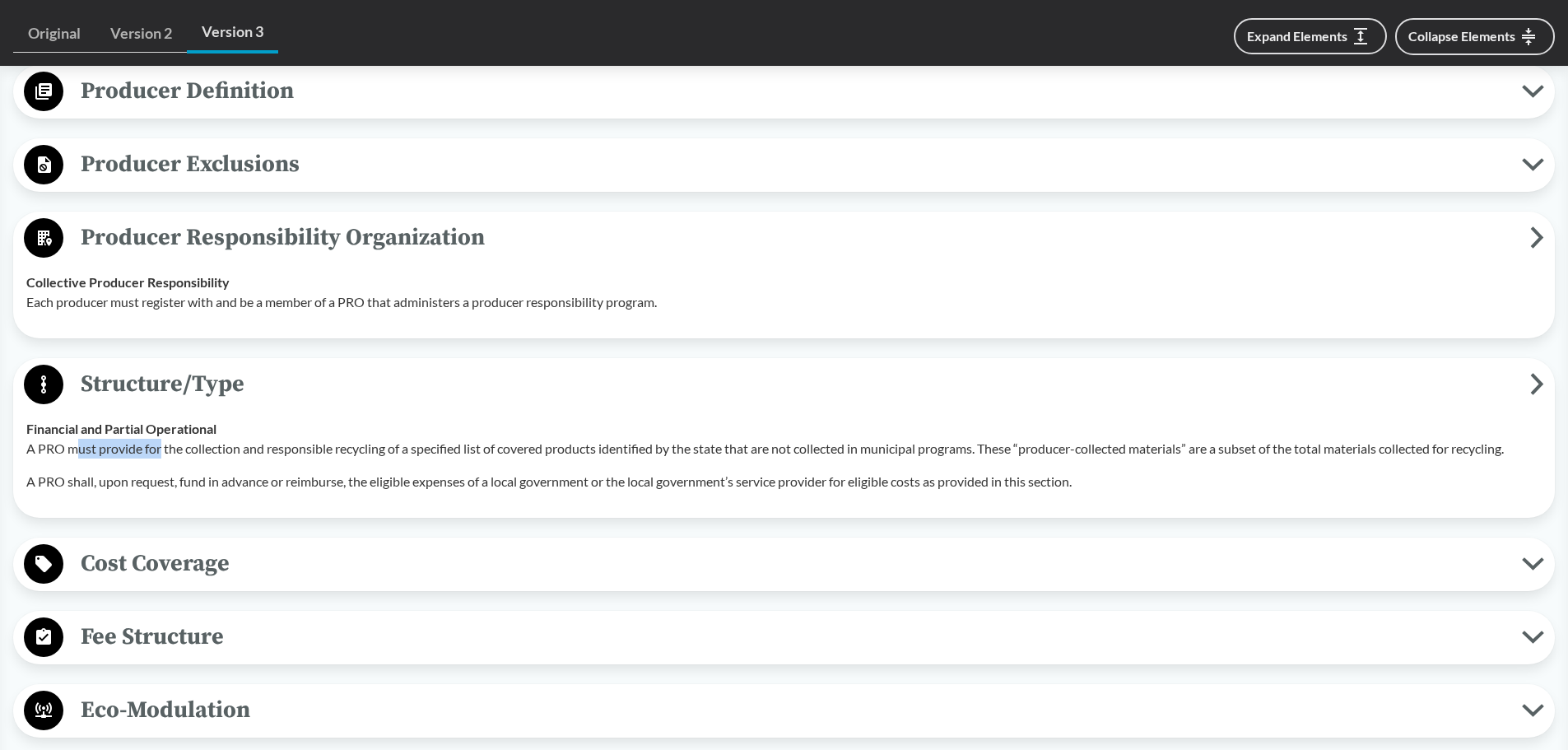
drag, startPoint x: 73, startPoint y: 451, endPoint x: 163, endPoint y: 455, distance: 90.1
click at [163, 455] on p "A PRO must provide for the collection and responsible recycling of a specified …" at bounding box center [784, 449] width 1515 height 20
click at [1526, 237] on span "Producer Responsibility Organization" at bounding box center [797, 237] width 1467 height 37
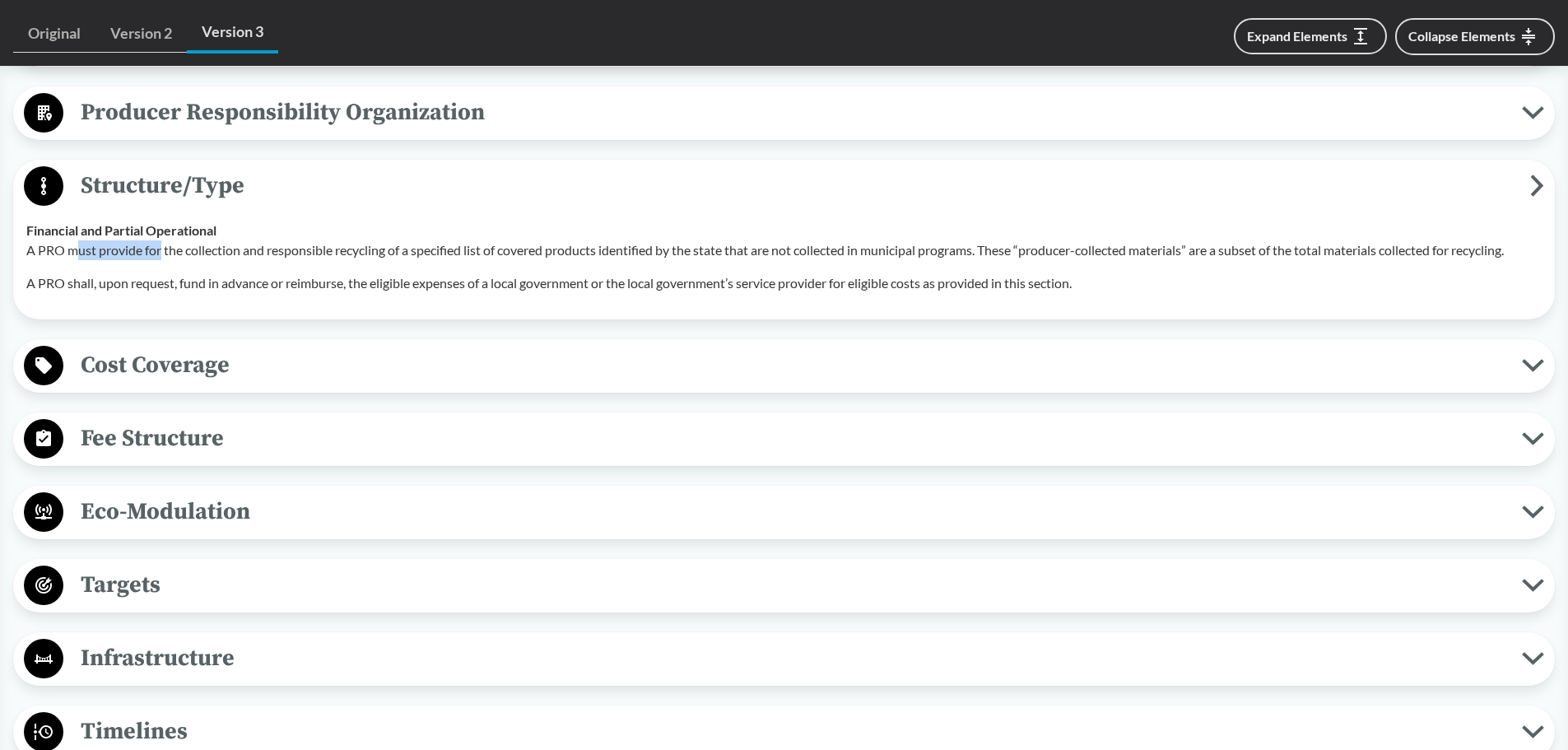
scroll to position [1399, 0]
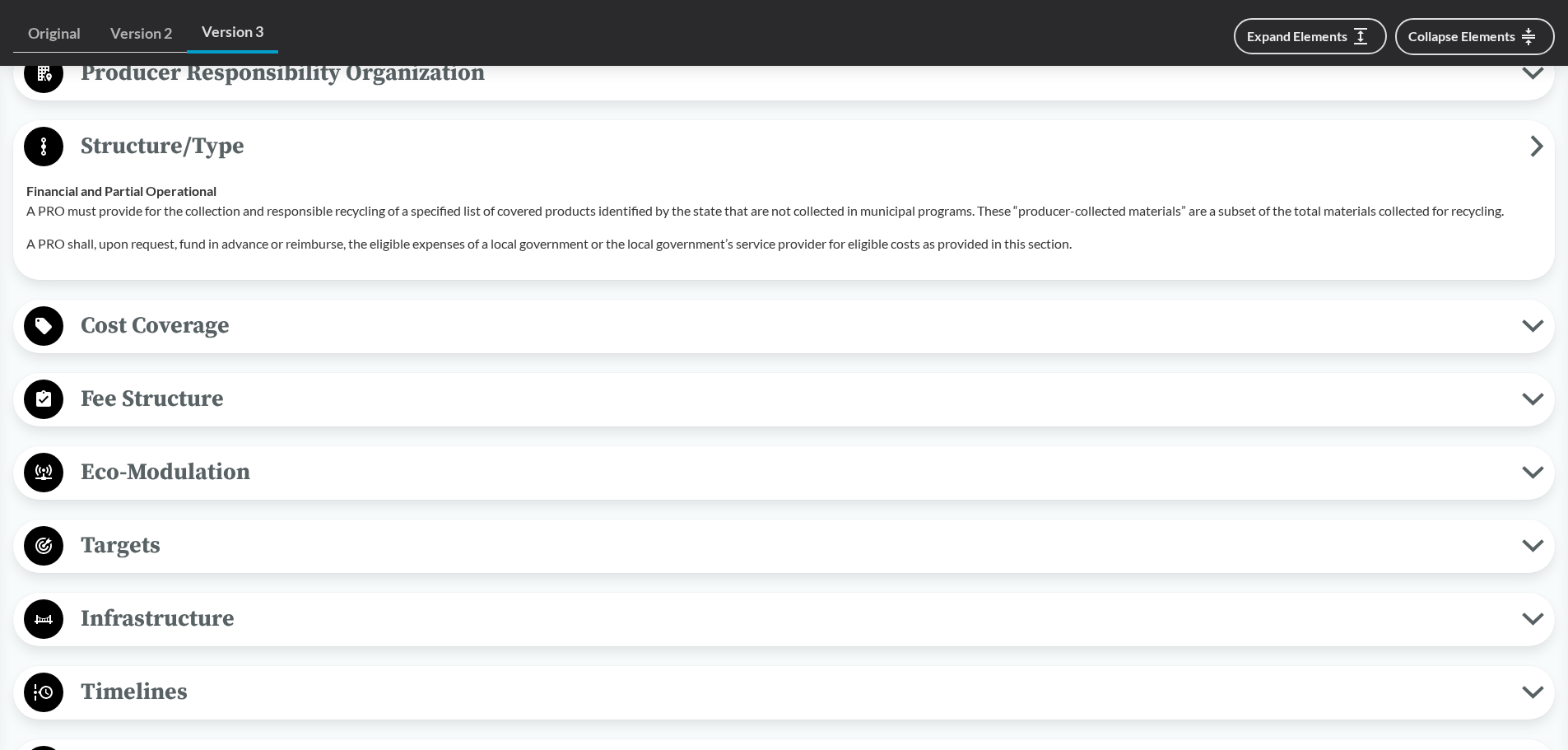
click at [158, 240] on p "A PRO shall, upon request, fund in advance or reimburse, the eligible expenses …" at bounding box center [784, 244] width 1515 height 20
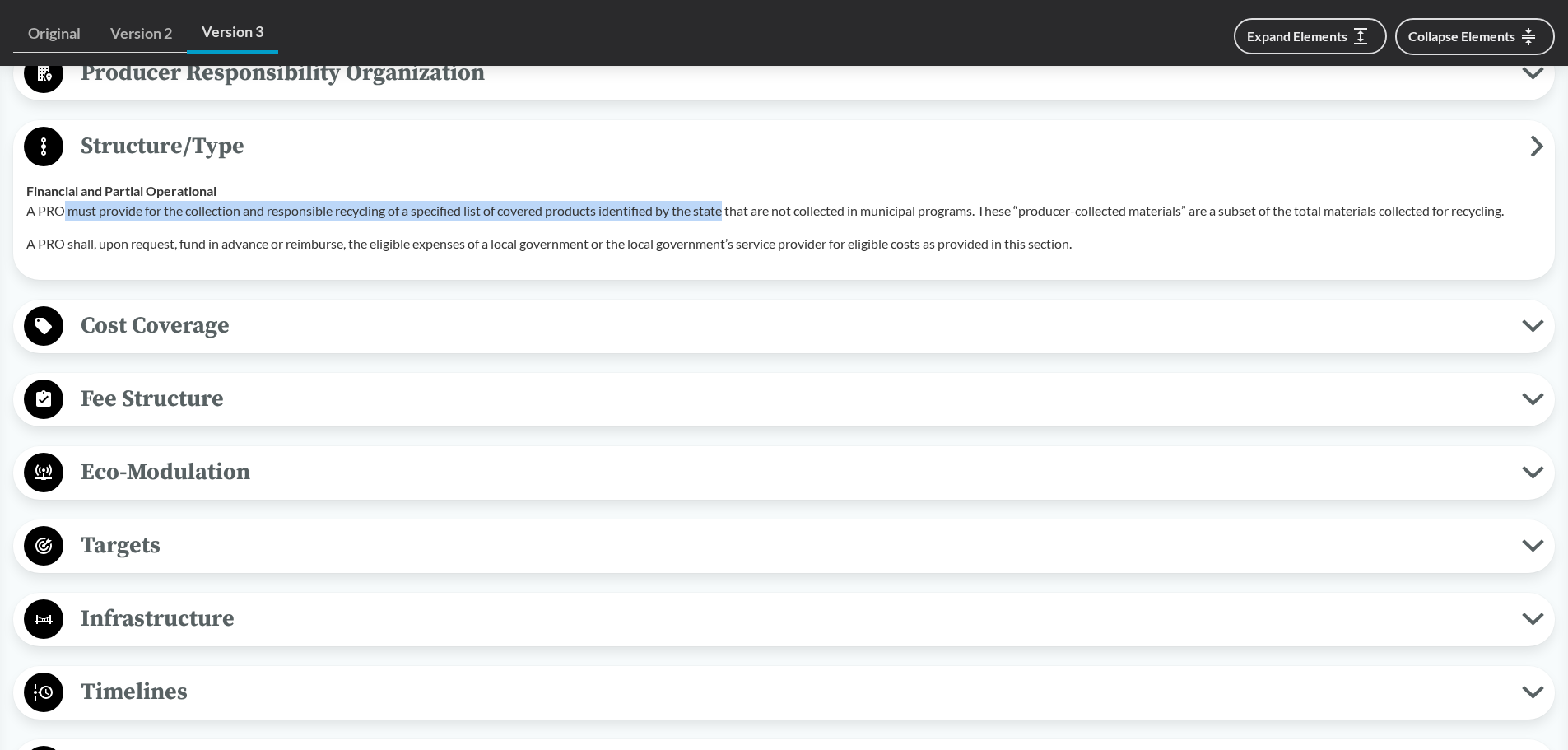
drag, startPoint x: 60, startPoint y: 209, endPoint x: 731, endPoint y: 211, distance: 671.0
click at [731, 211] on p "A PRO must provide for the collection and responsible recycling of a specified …" at bounding box center [784, 211] width 1515 height 20
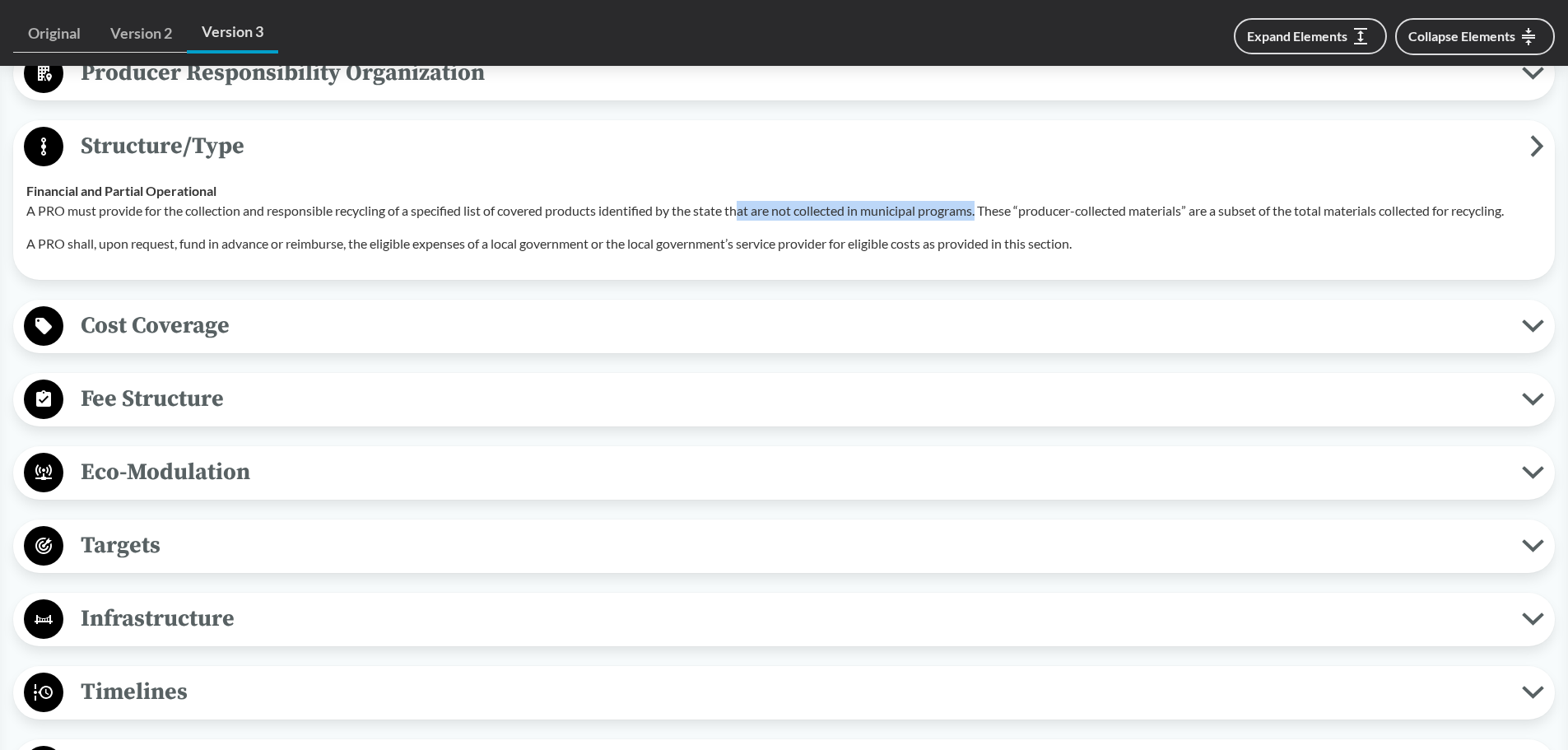
drag, startPoint x: 747, startPoint y: 211, endPoint x: 990, endPoint y: 213, distance: 243.0
click at [990, 213] on p "A PRO must provide for the collection and responsible recycling of a specified …" at bounding box center [784, 211] width 1515 height 20
drag, startPoint x: 1018, startPoint y: 212, endPoint x: 1307, endPoint y: 203, distance: 289.1
click at [1307, 203] on p "A PRO must provide for the collection and responsible recycling of a specified …" at bounding box center [784, 211] width 1515 height 20
